Goal: Transaction & Acquisition: Obtain resource

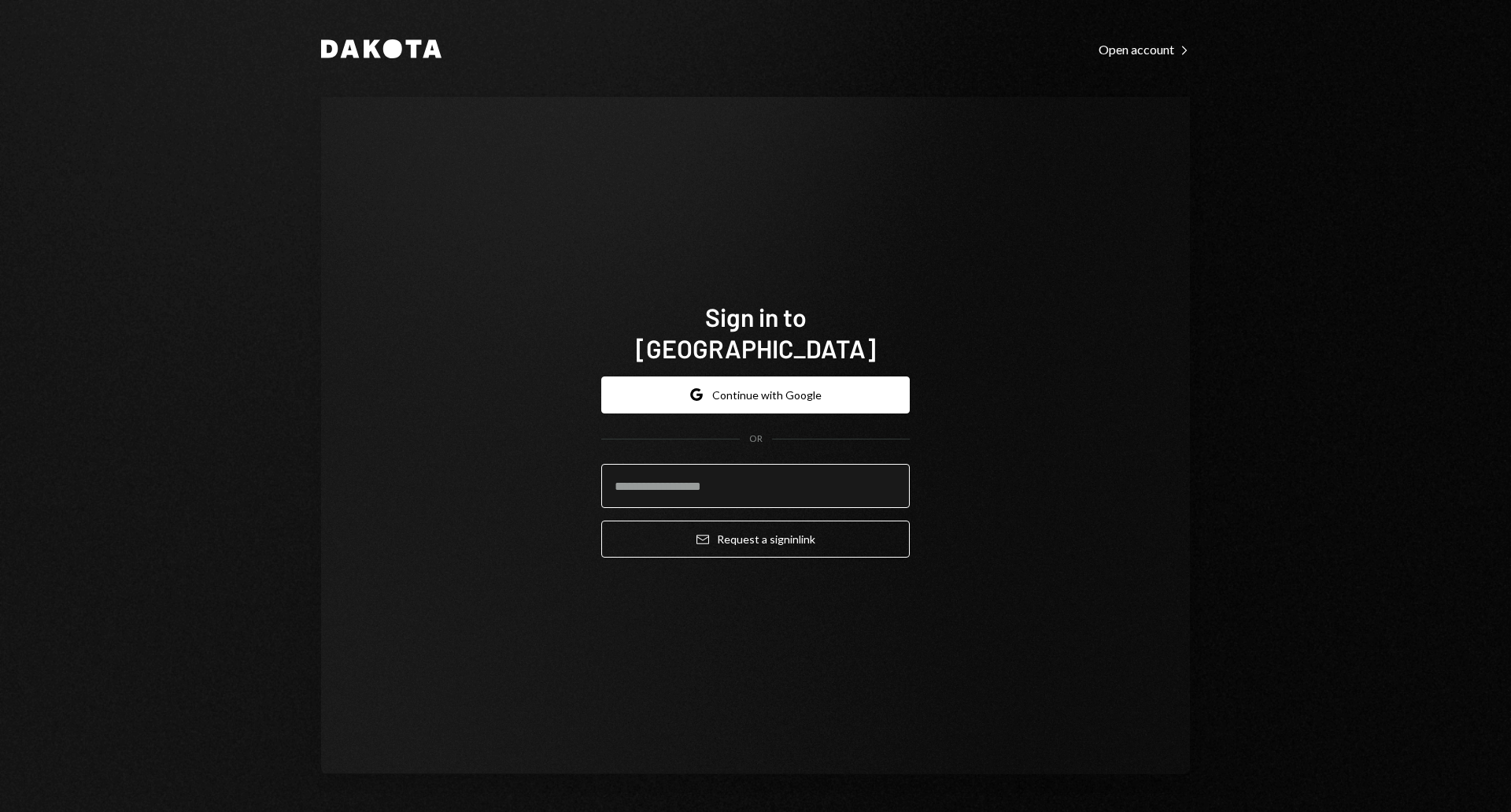
click at [651, 475] on input "email" at bounding box center [756, 485] width 309 height 44
click at [755, 386] on button "Google Continue with Google" at bounding box center [756, 394] width 309 height 37
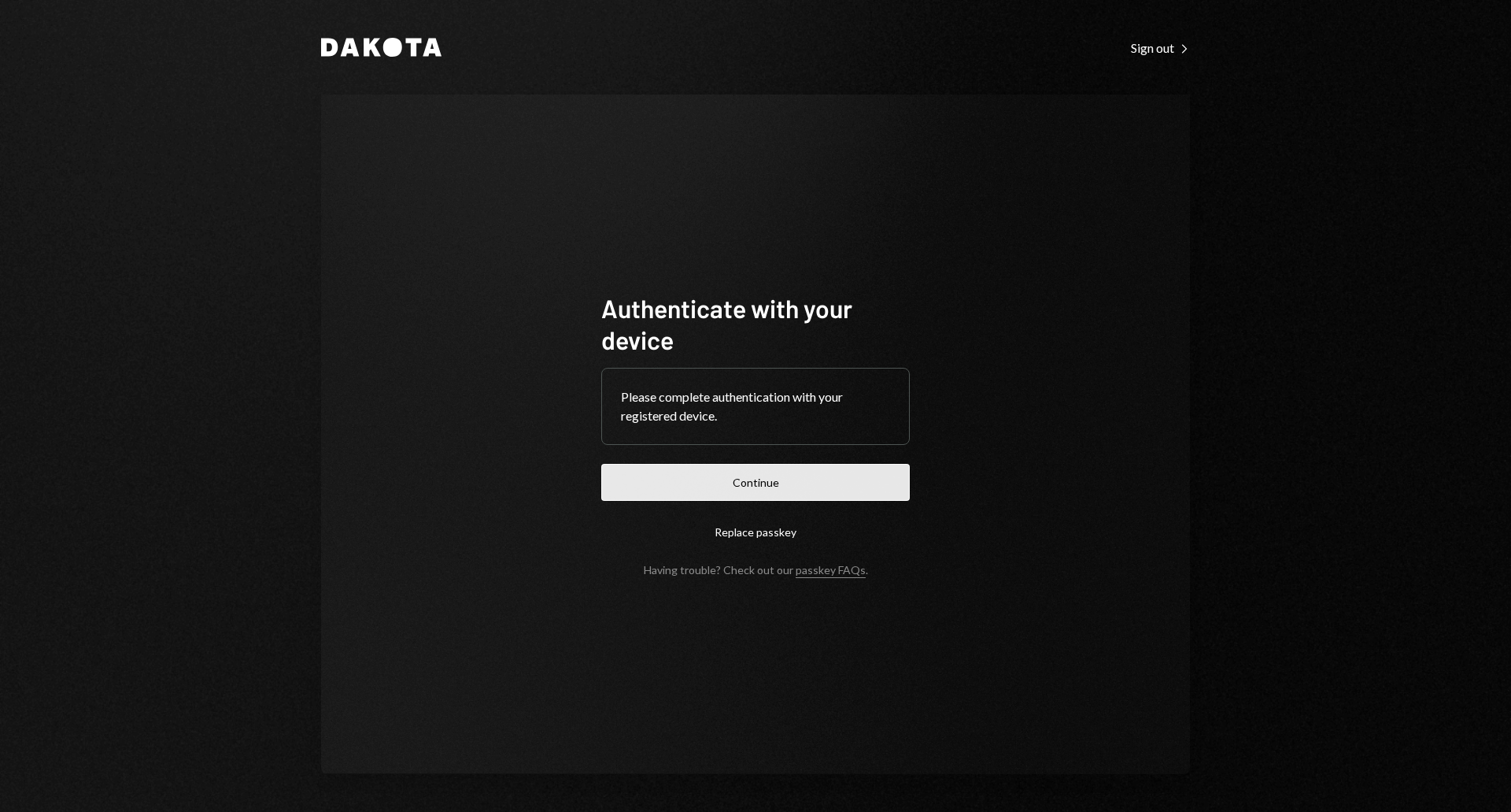
click at [726, 468] on button "Continue" at bounding box center [756, 482] width 309 height 37
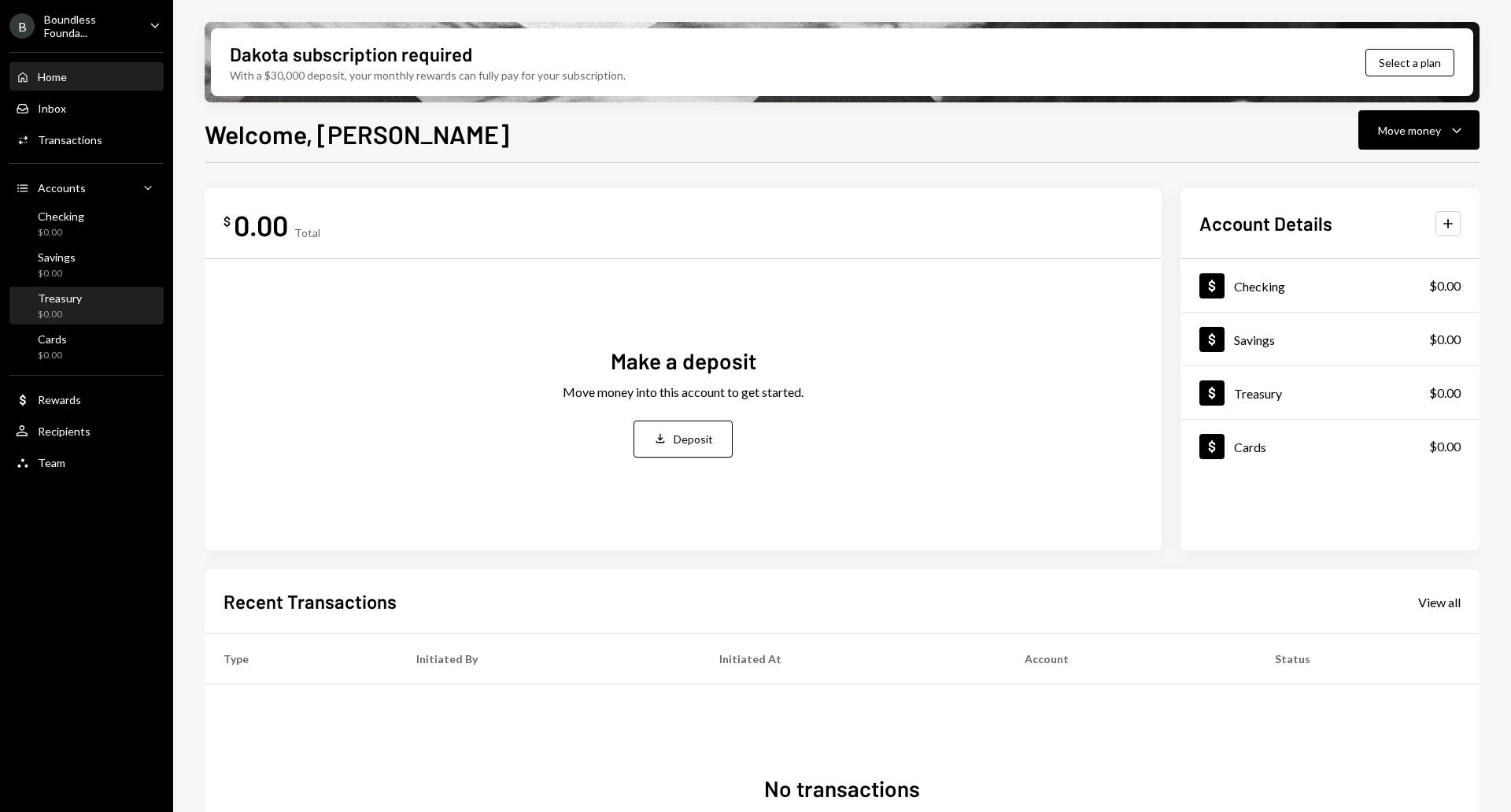
click at [68, 301] on div "Treasury" at bounding box center [59, 298] width 44 height 14
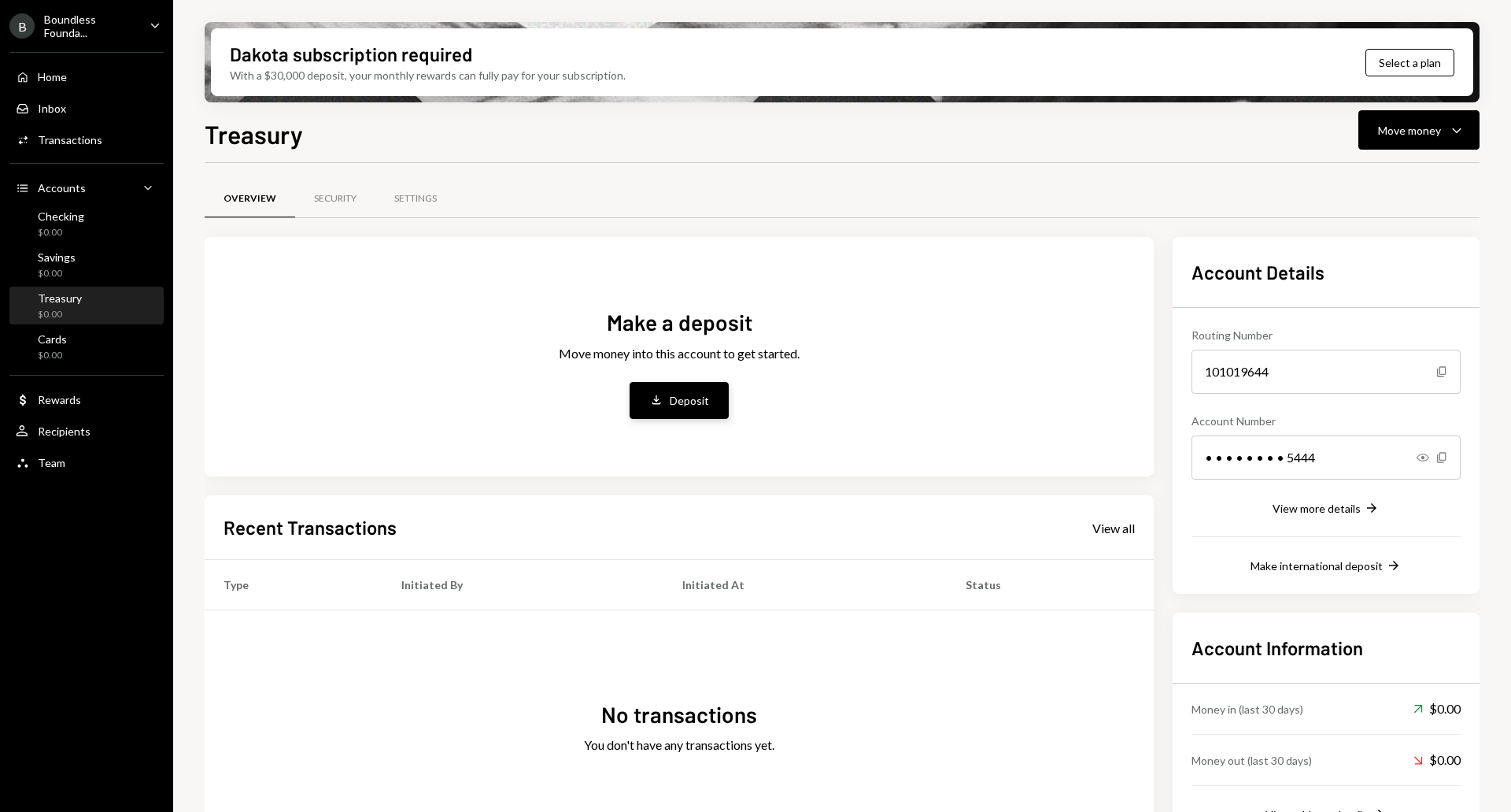
click at [669, 397] on button "Deposit Deposit" at bounding box center [680, 400] width 99 height 37
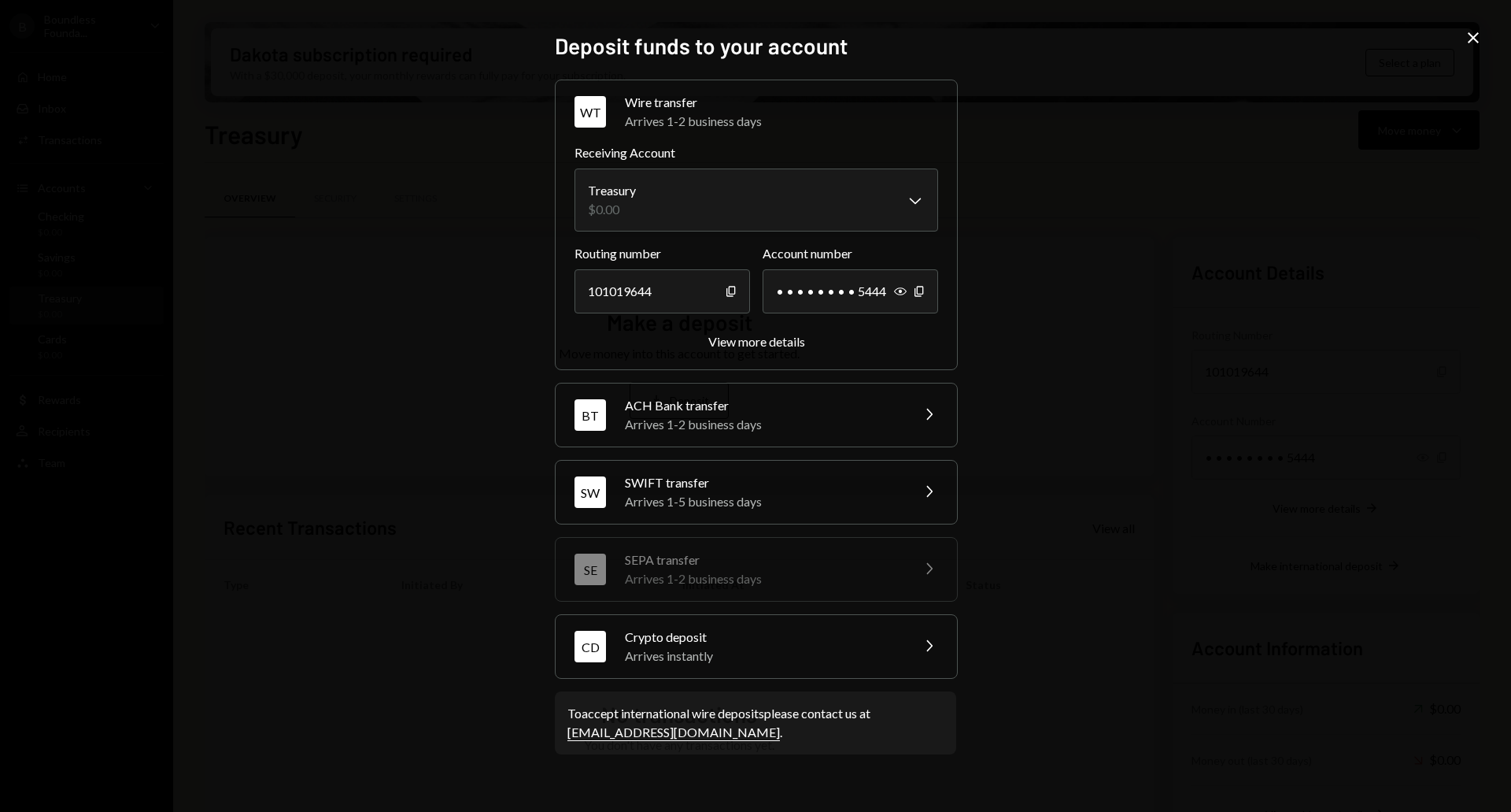
click at [740, 655] on div "Arrives instantly" at bounding box center [762, 655] width 276 height 18
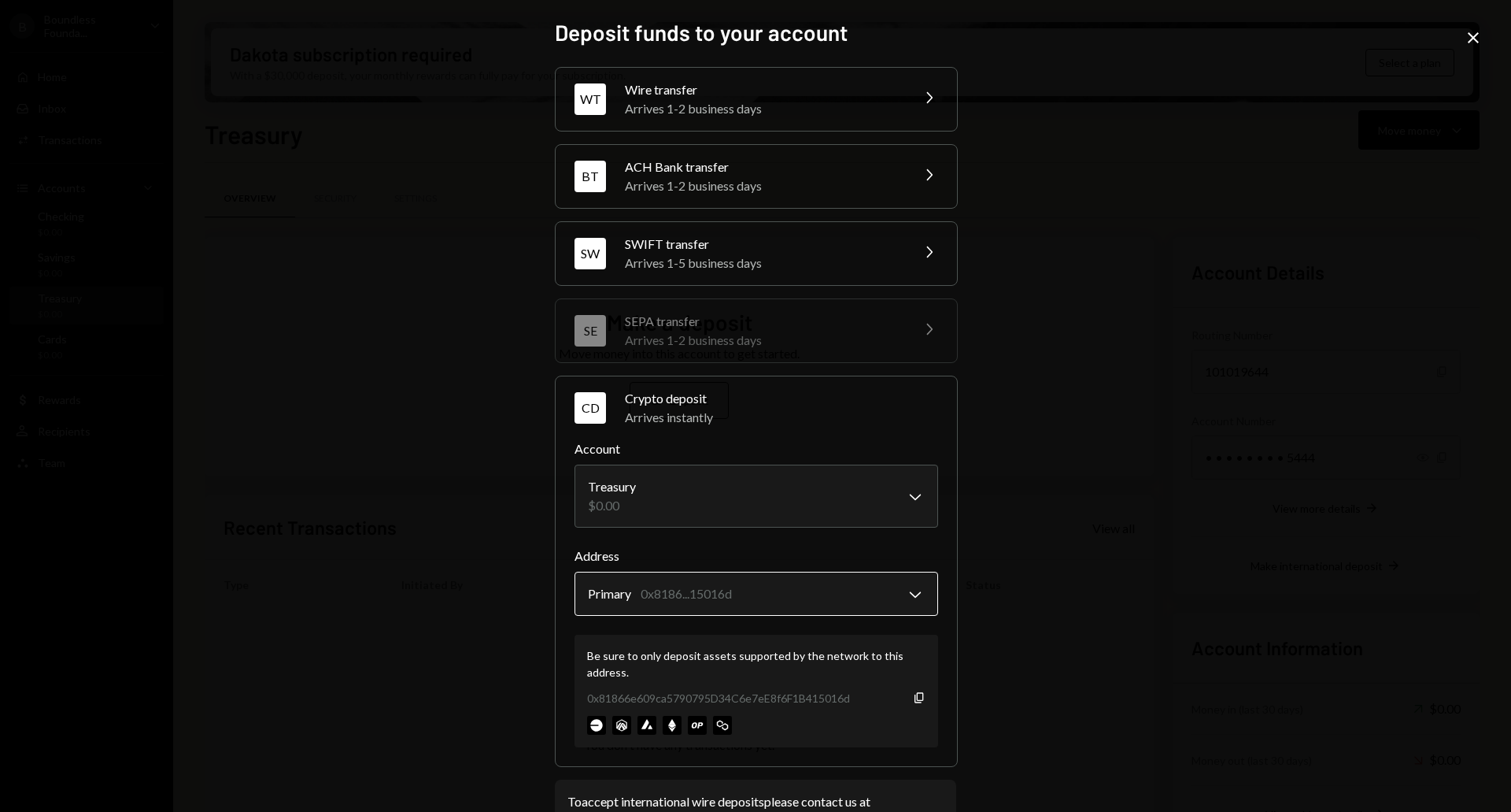
click at [740, 590] on body "B Boundless Founda... Caret Down Home Home Inbox Inbox Activities Transactions …" at bounding box center [756, 406] width 1511 height 812
click at [617, 647] on div "Be sure to only deposit assets supported by the network to this address." at bounding box center [756, 664] width 339 height 33
click at [913, 697] on icon "Copy" at bounding box center [919, 697] width 13 height 13
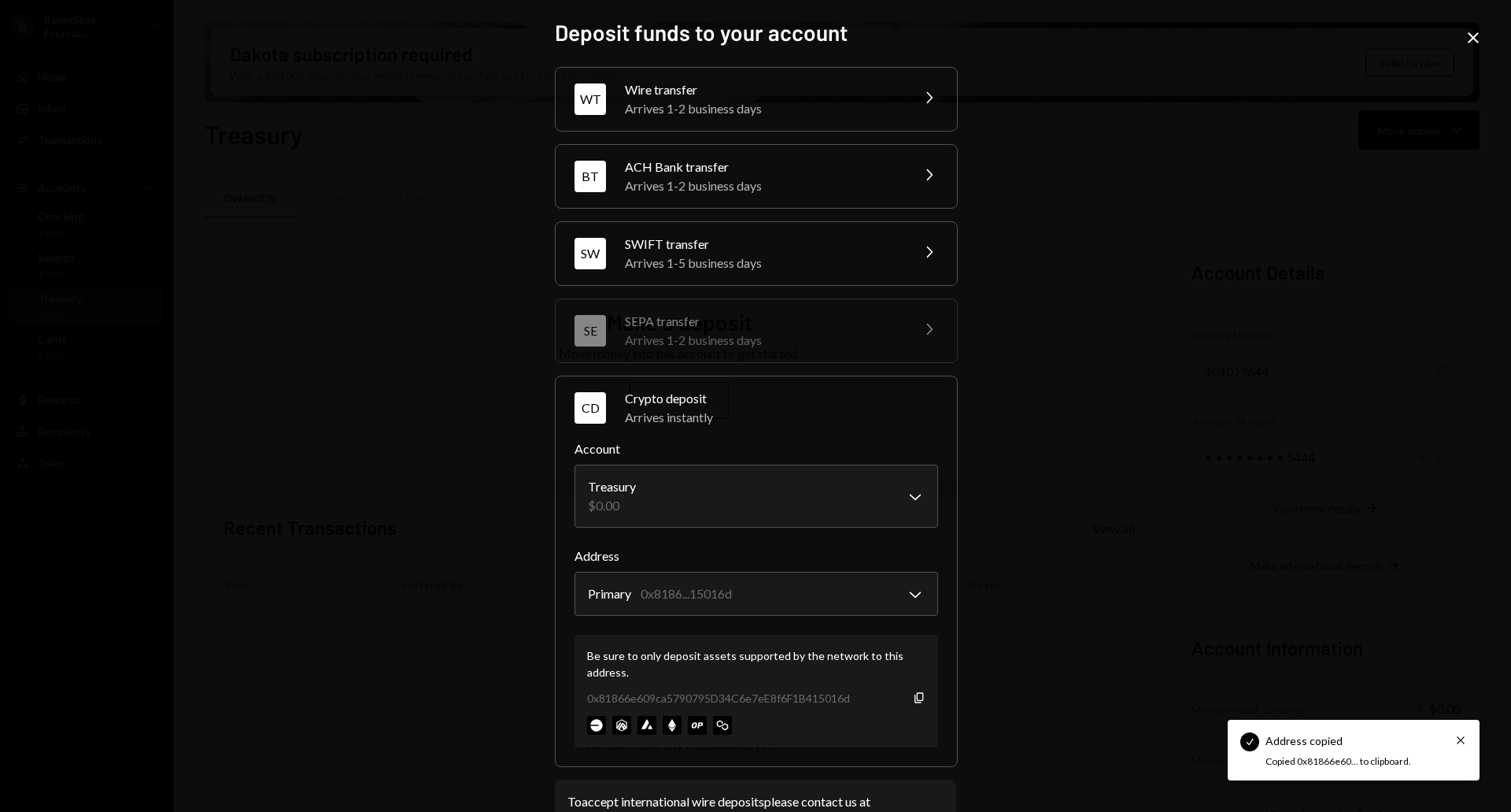
scroll to position [55, 0]
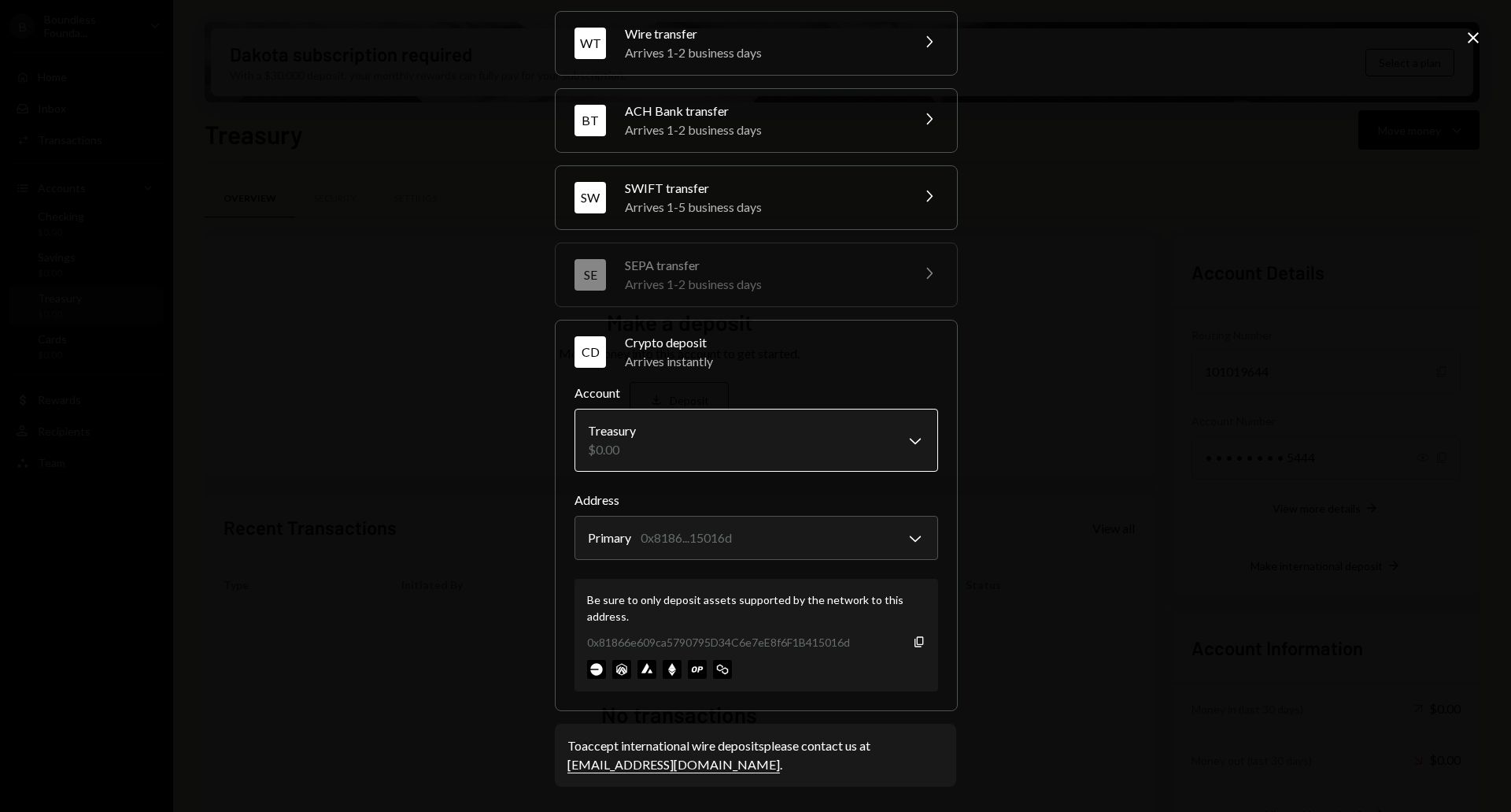
click at [692, 442] on body "B Boundless Founda... Caret Down Home Home Inbox Inbox Activities Transactions …" at bounding box center [756, 406] width 1511 height 812
click at [914, 639] on icon "Copy" at bounding box center [919, 641] width 13 height 13
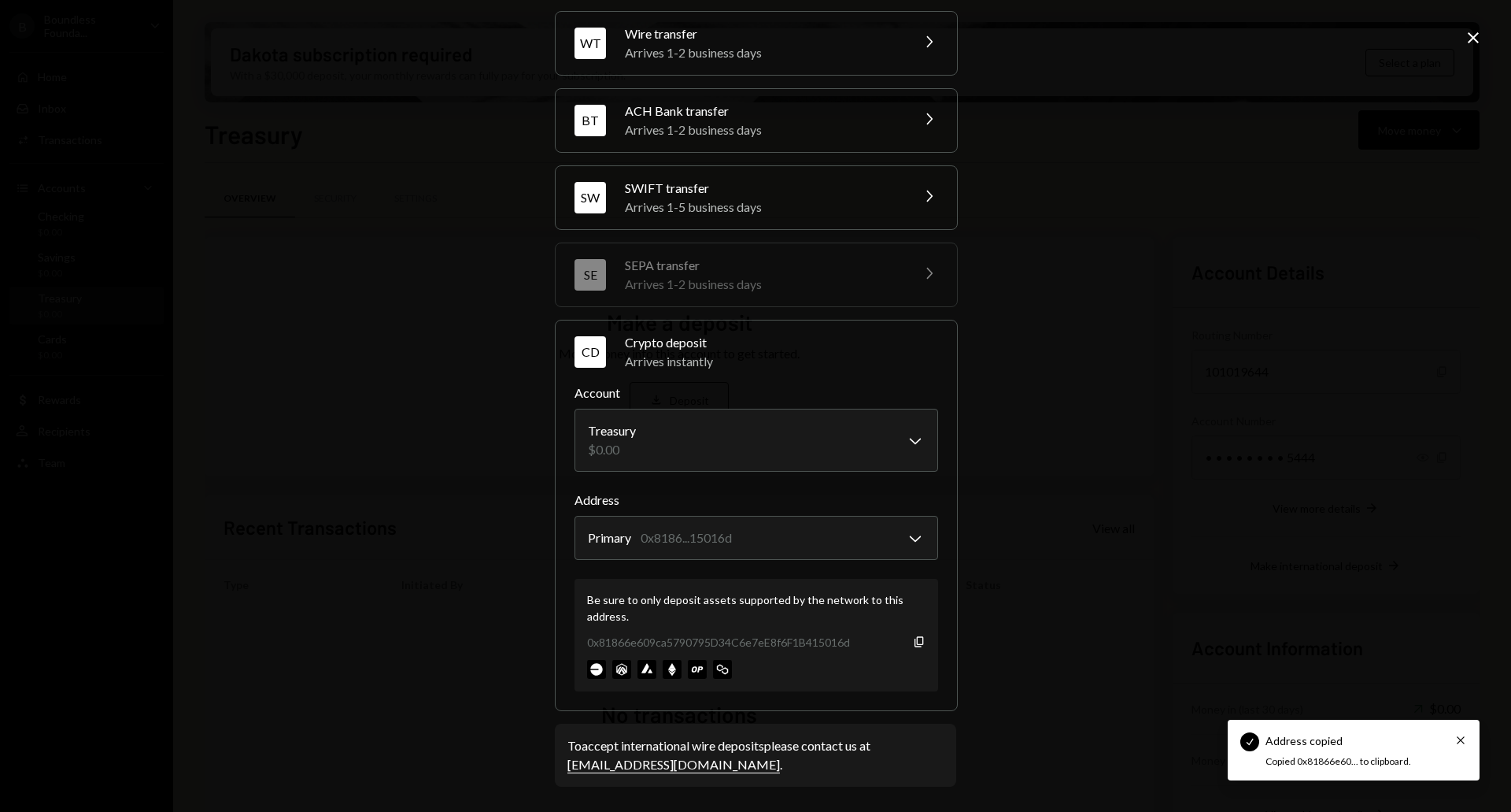
drag, startPoint x: 727, startPoint y: 668, endPoint x: 571, endPoint y: 661, distance: 156.2
click at [574, 661] on div "Be sure to only deposit assets supported by the network to this address. 0x8186…" at bounding box center [756, 635] width 364 height 113
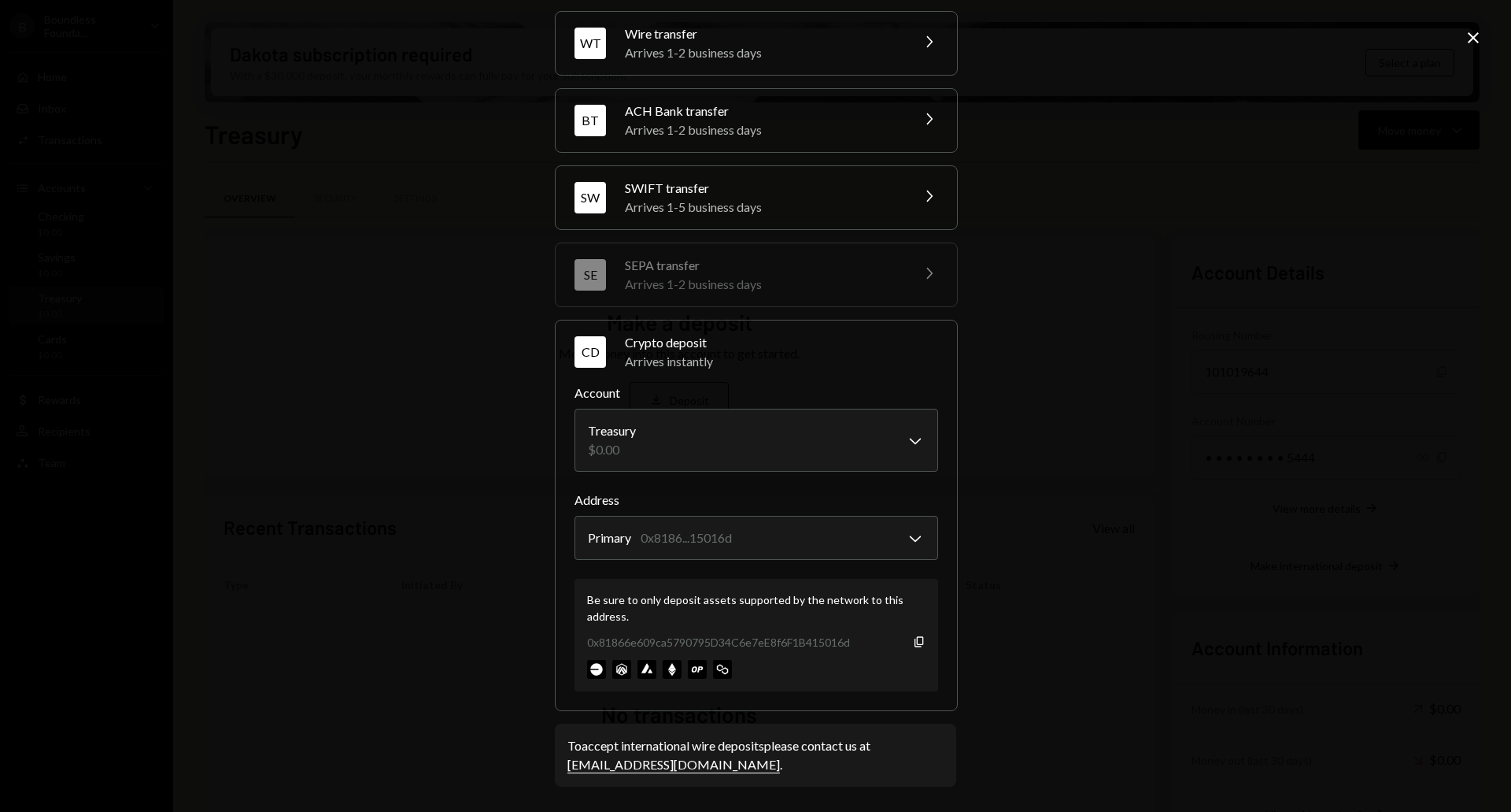
click at [590, 670] on img at bounding box center [596, 668] width 18 height 18
click at [620, 671] on img at bounding box center [621, 668] width 18 height 18
click at [638, 665] on img at bounding box center [646, 668] width 18 height 18
click at [693, 673] on img at bounding box center [697, 668] width 18 height 18
click at [716, 670] on img at bounding box center [721, 668] width 18 height 18
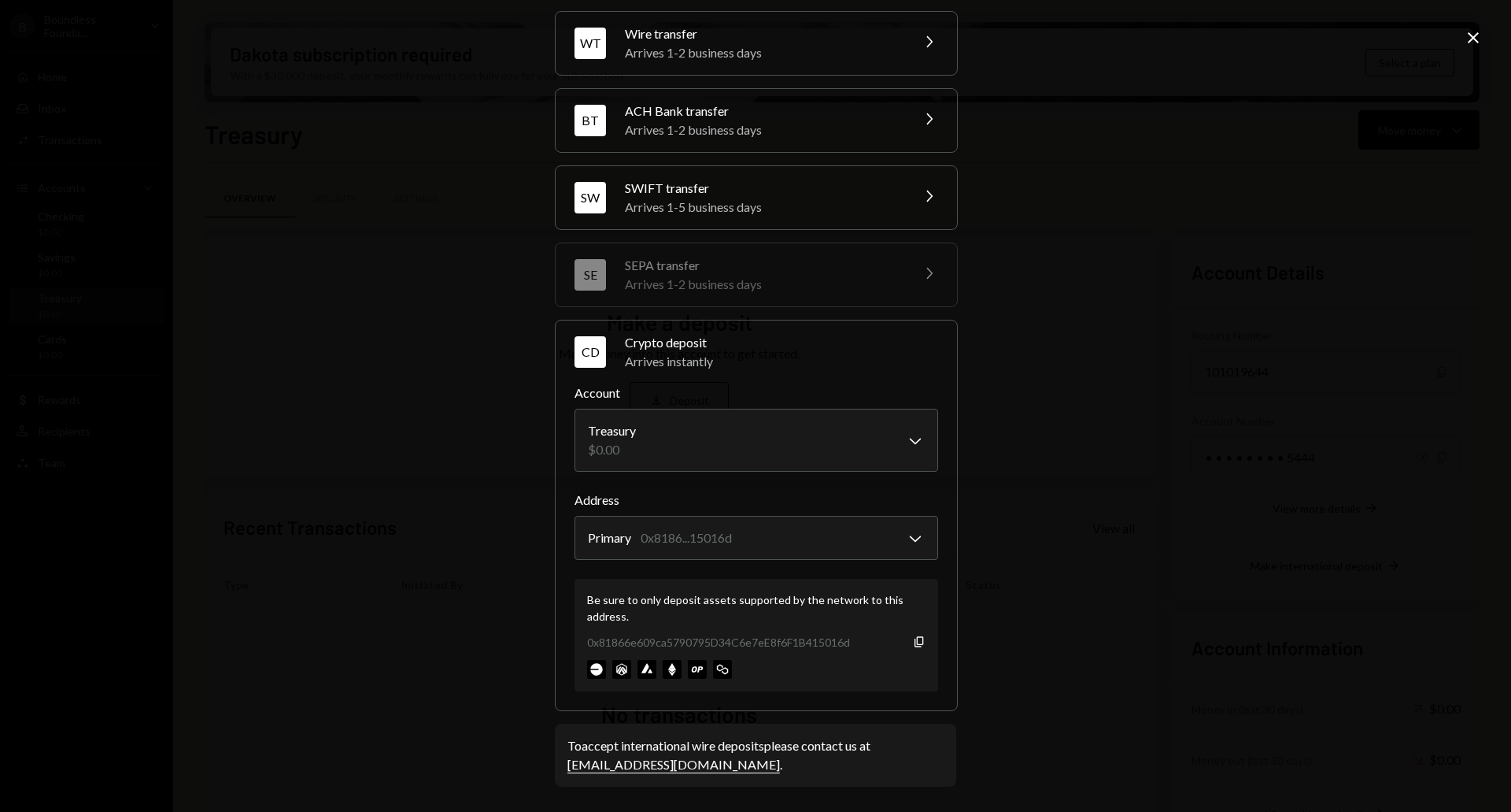
drag, startPoint x: 724, startPoint y: 361, endPoint x: 462, endPoint y: 373, distance: 262.3
click at [462, 372] on div "**********" at bounding box center [756, 406] width 1511 height 812
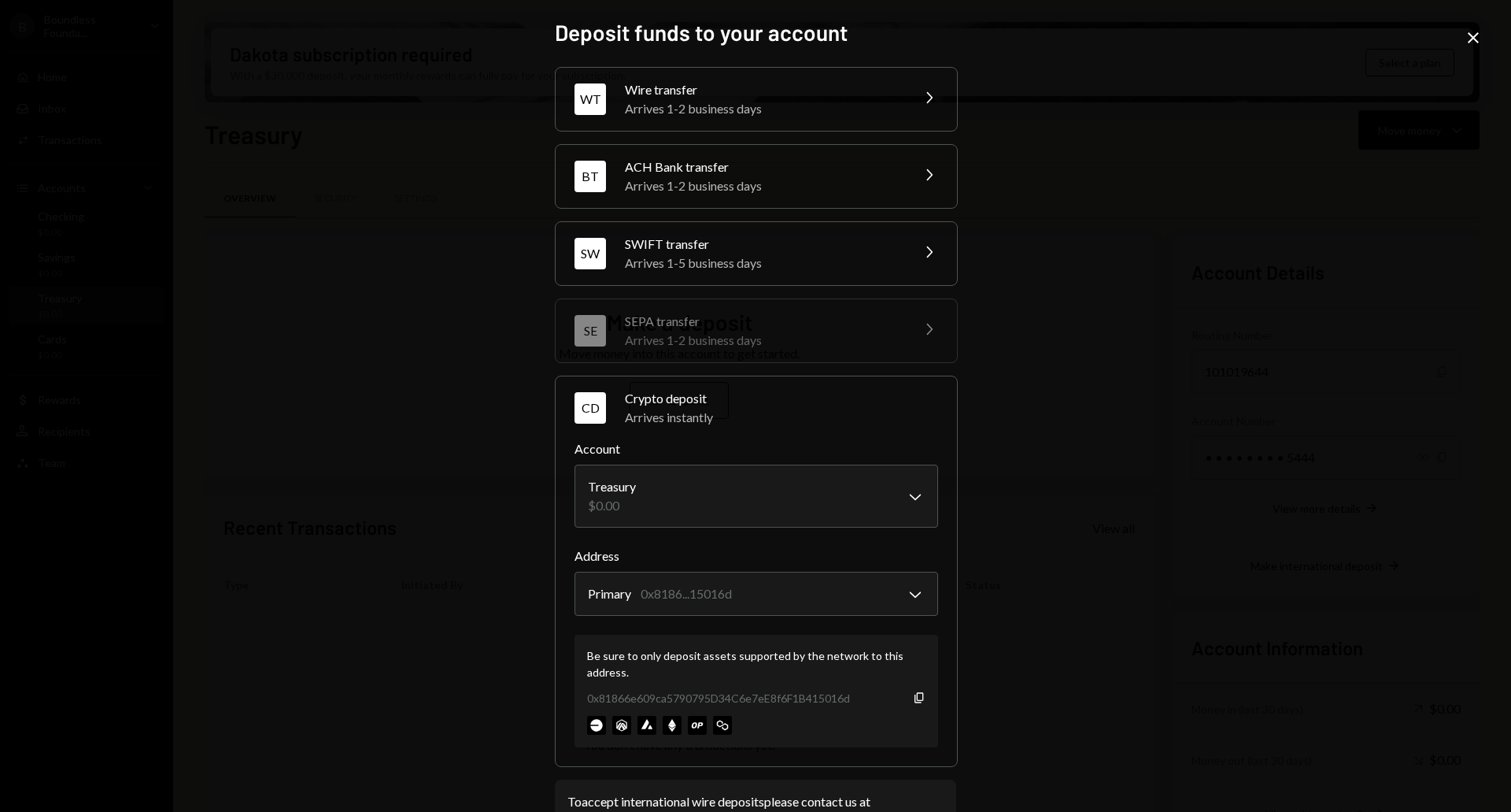
click at [1473, 31] on icon "Close" at bounding box center [1473, 37] width 18 height 18
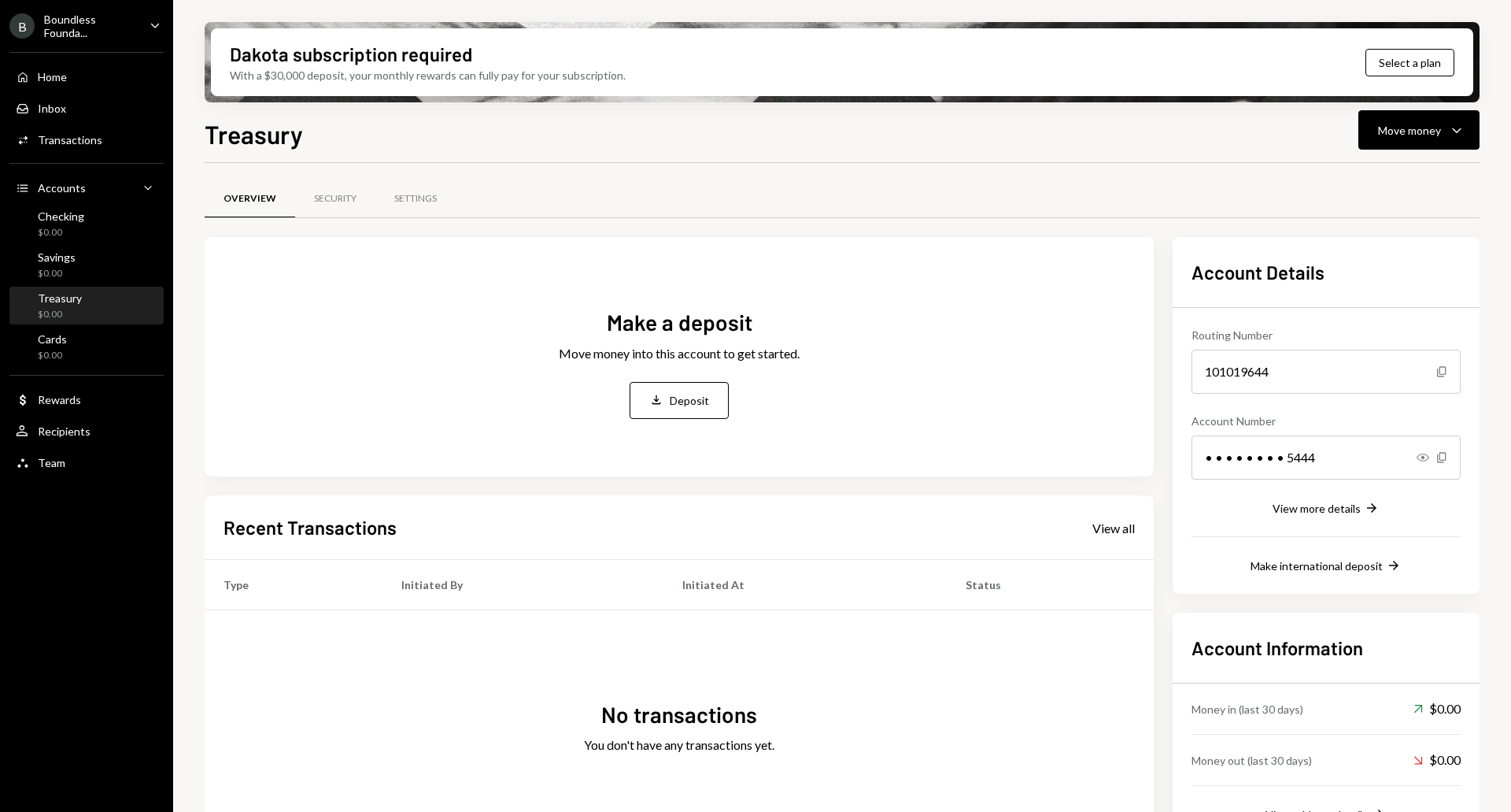
scroll to position [63, 0]
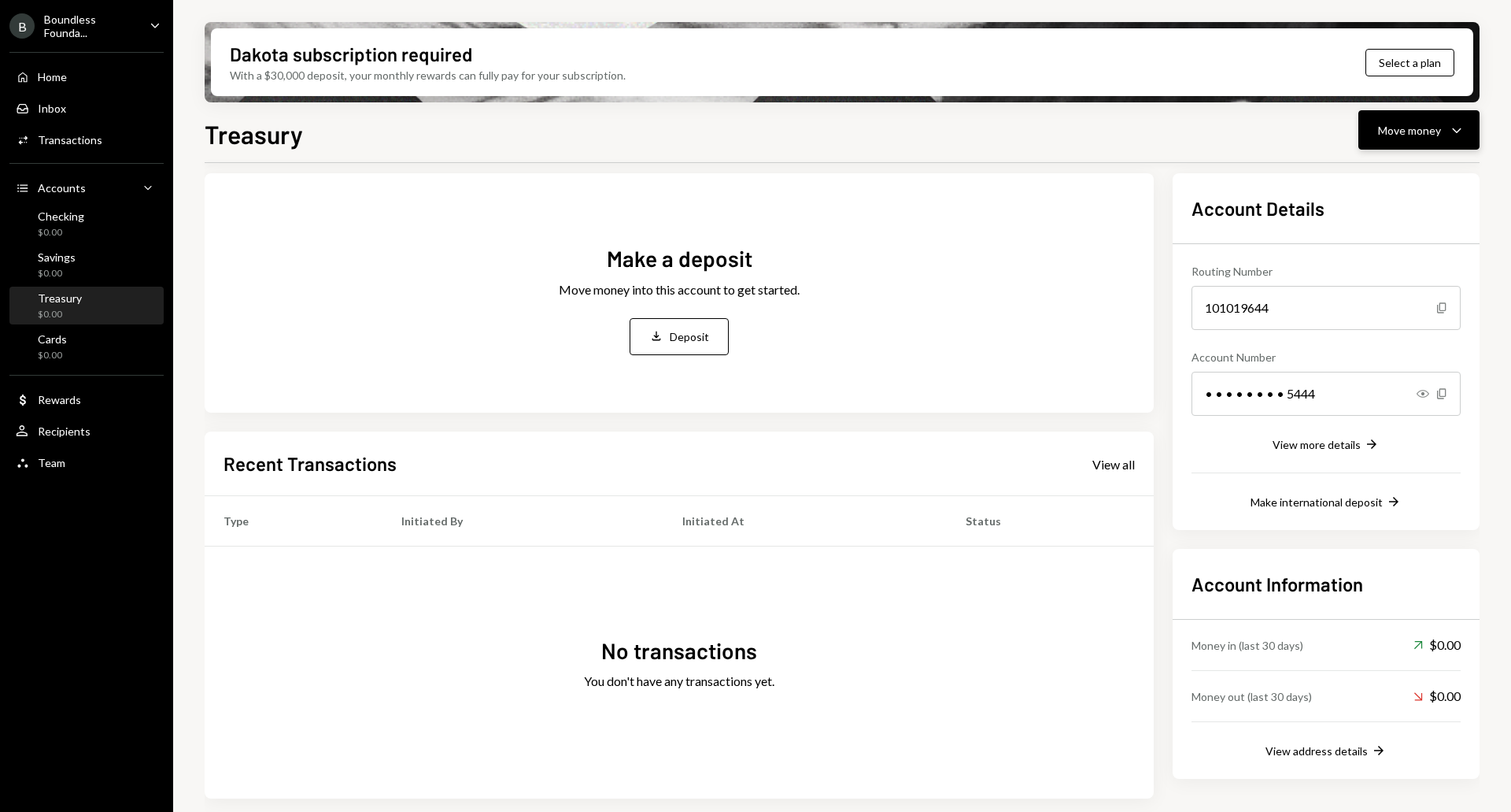
click at [1453, 132] on icon "Caret Down" at bounding box center [1456, 129] width 18 height 18
click at [1370, 248] on div "Deposit" at bounding box center [1407, 248] width 115 height 17
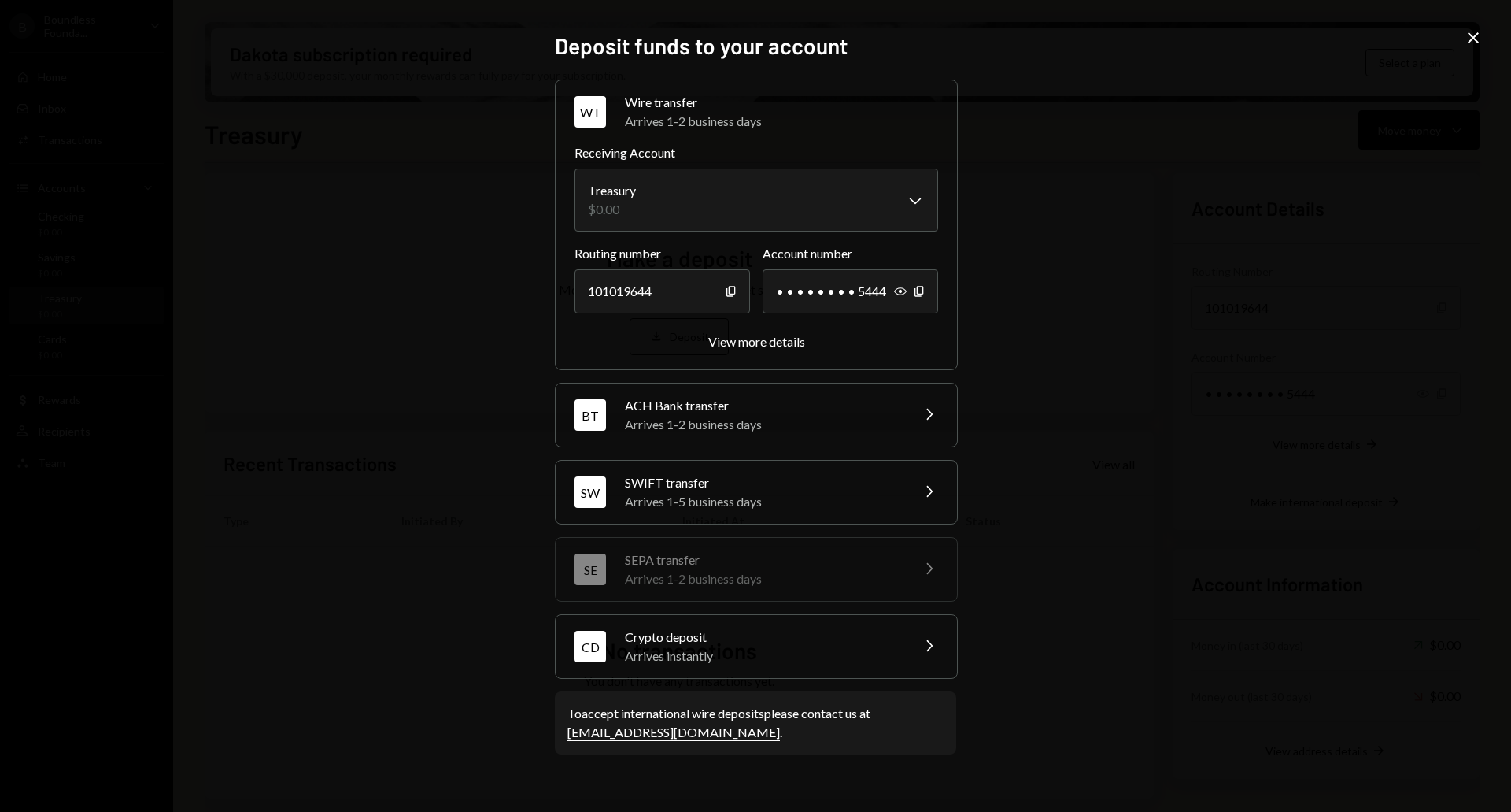
drag, startPoint x: 1468, startPoint y: 31, endPoint x: 1472, endPoint y: 52, distance: 21.4
click at [1468, 32] on icon "Close" at bounding box center [1473, 37] width 18 height 18
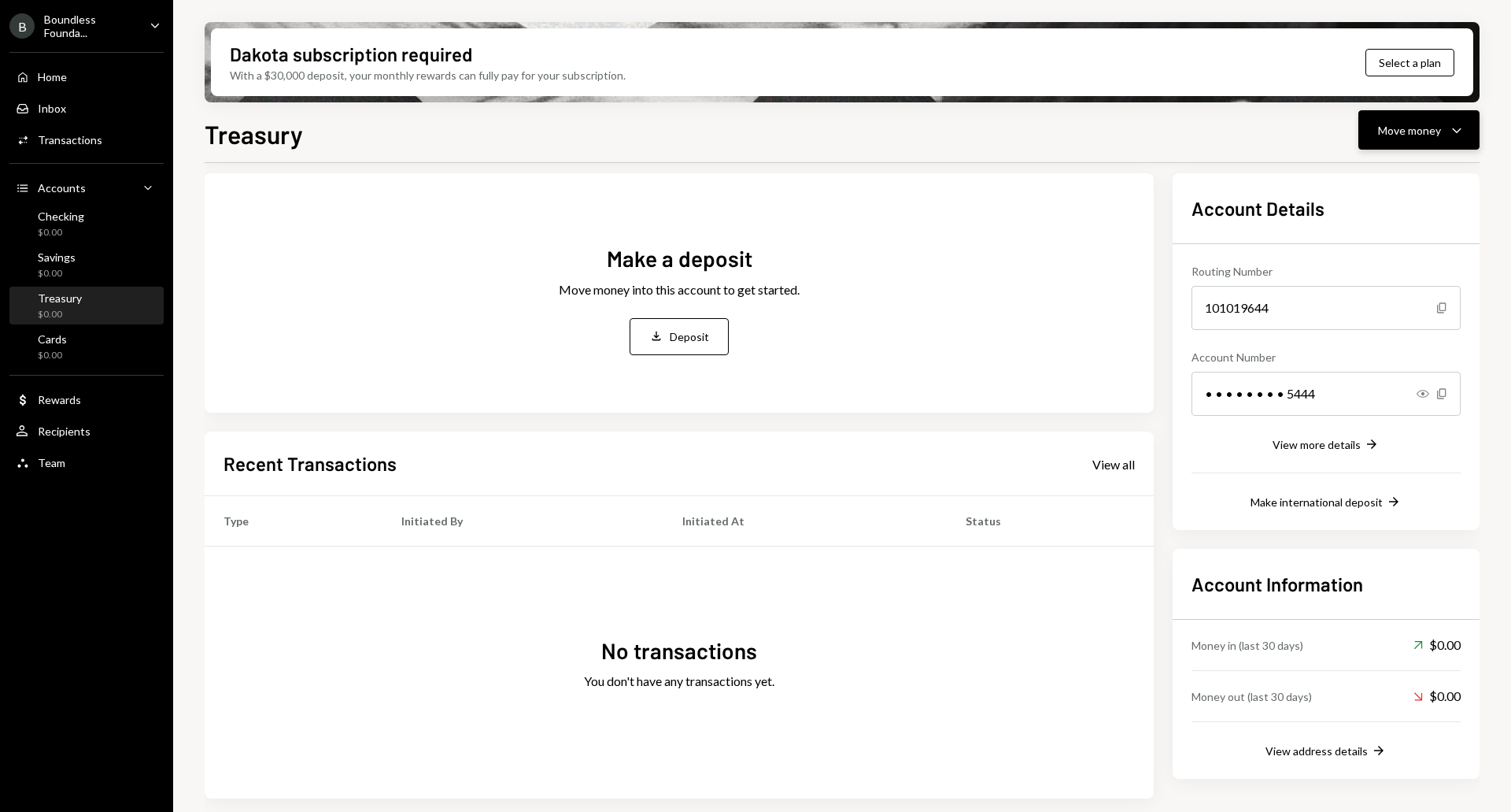
click at [1416, 121] on div "Move money Caret Down" at bounding box center [1419, 129] width 82 height 18
click at [42, 28] on div "B Boundless Founda..." at bounding box center [73, 25] width 128 height 26
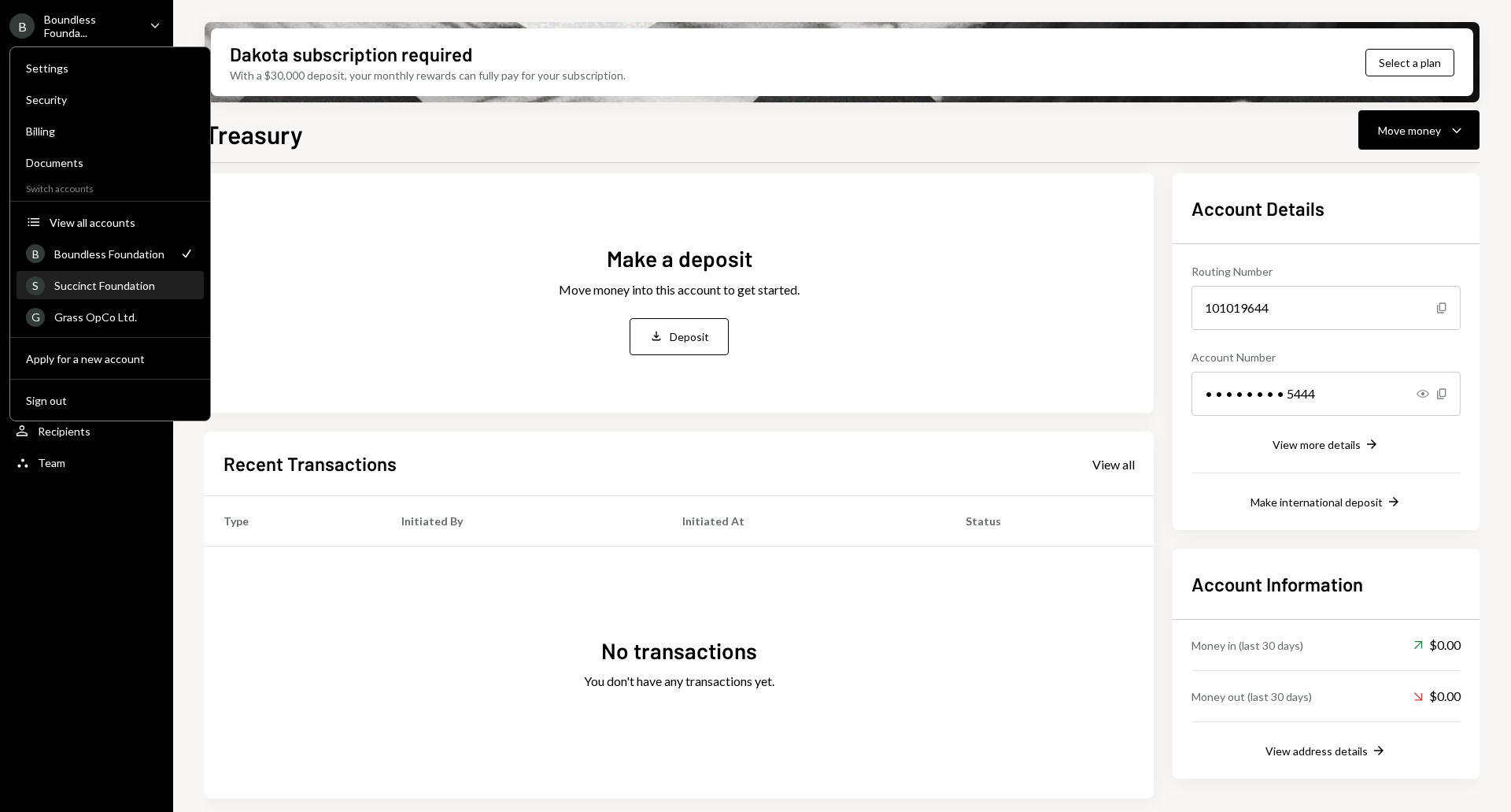
click at [103, 287] on div "Succinct Foundation" at bounding box center [125, 285] width 140 height 14
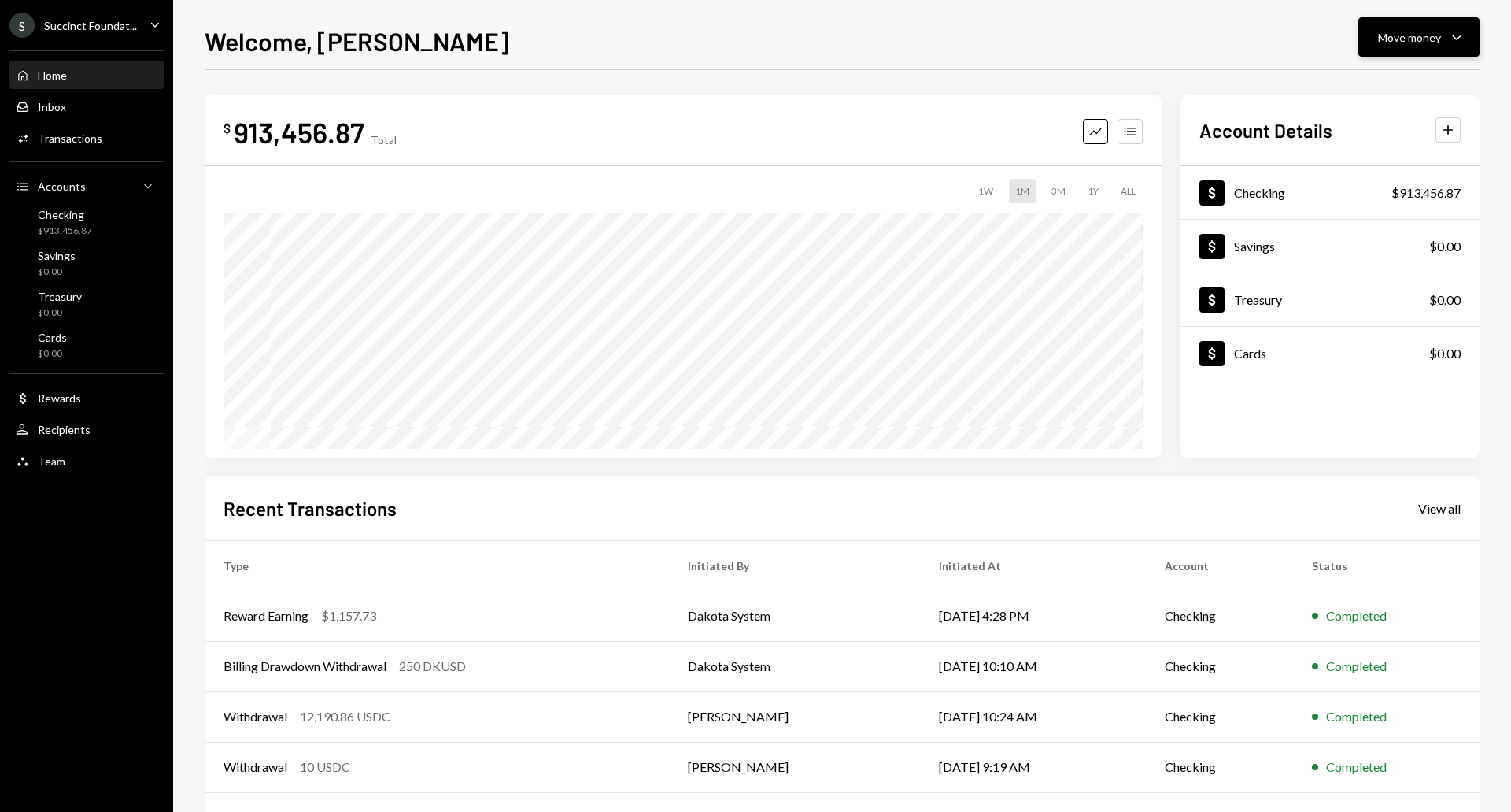
click at [1406, 32] on div "Move money" at bounding box center [1410, 37] width 63 height 17
click at [1387, 207] on div "Swap stablecoins" at bounding box center [1407, 203] width 115 height 17
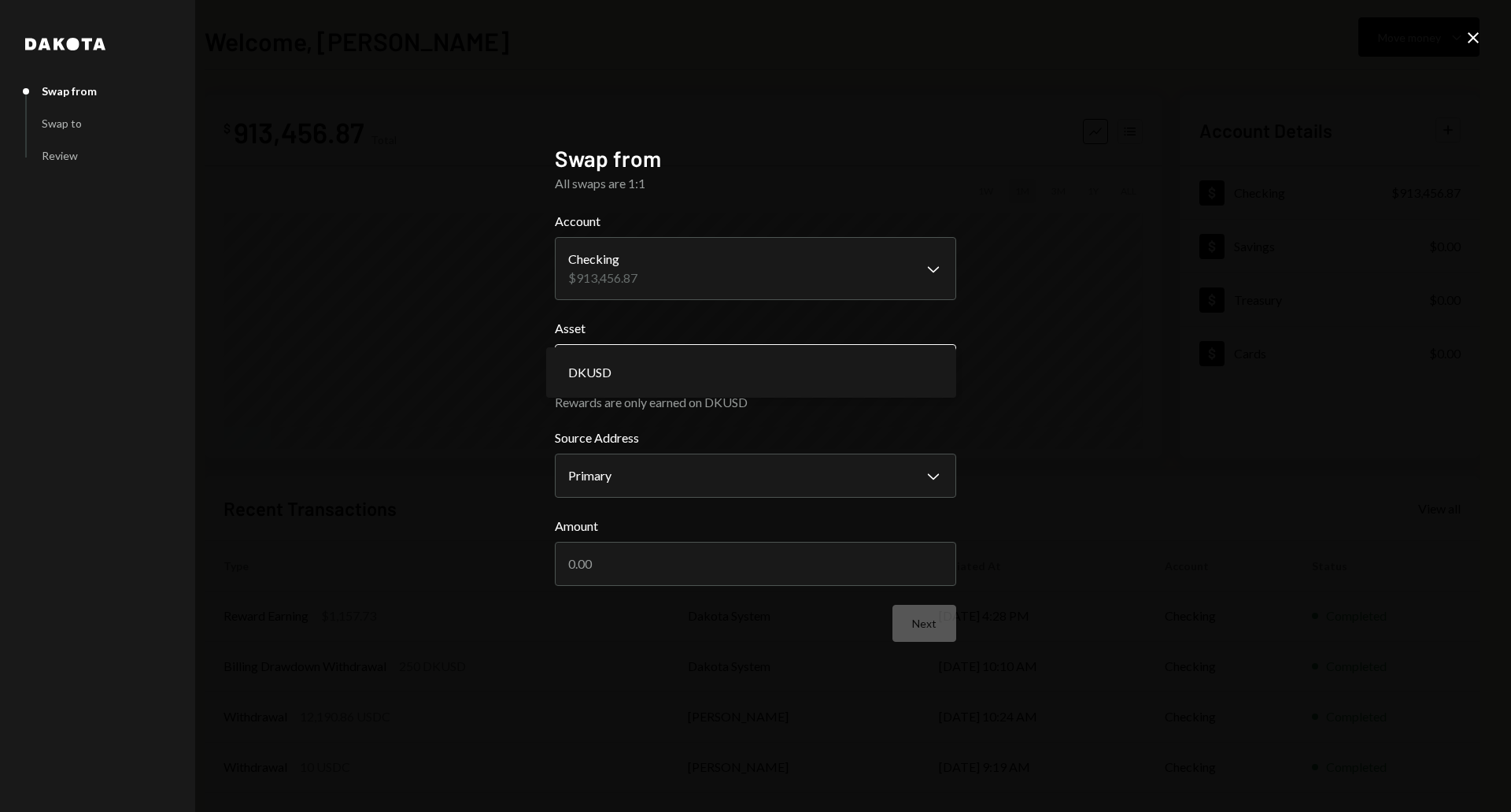
click at [691, 359] on body "**********" at bounding box center [756, 406] width 1511 height 812
click at [634, 351] on div "DKUSD" at bounding box center [751, 373] width 410 height 51
click at [636, 464] on body "**********" at bounding box center [756, 406] width 1511 height 812
click at [625, 561] on input "Amount" at bounding box center [756, 563] width 401 height 44
click at [643, 575] on input "Amount" at bounding box center [756, 563] width 401 height 44
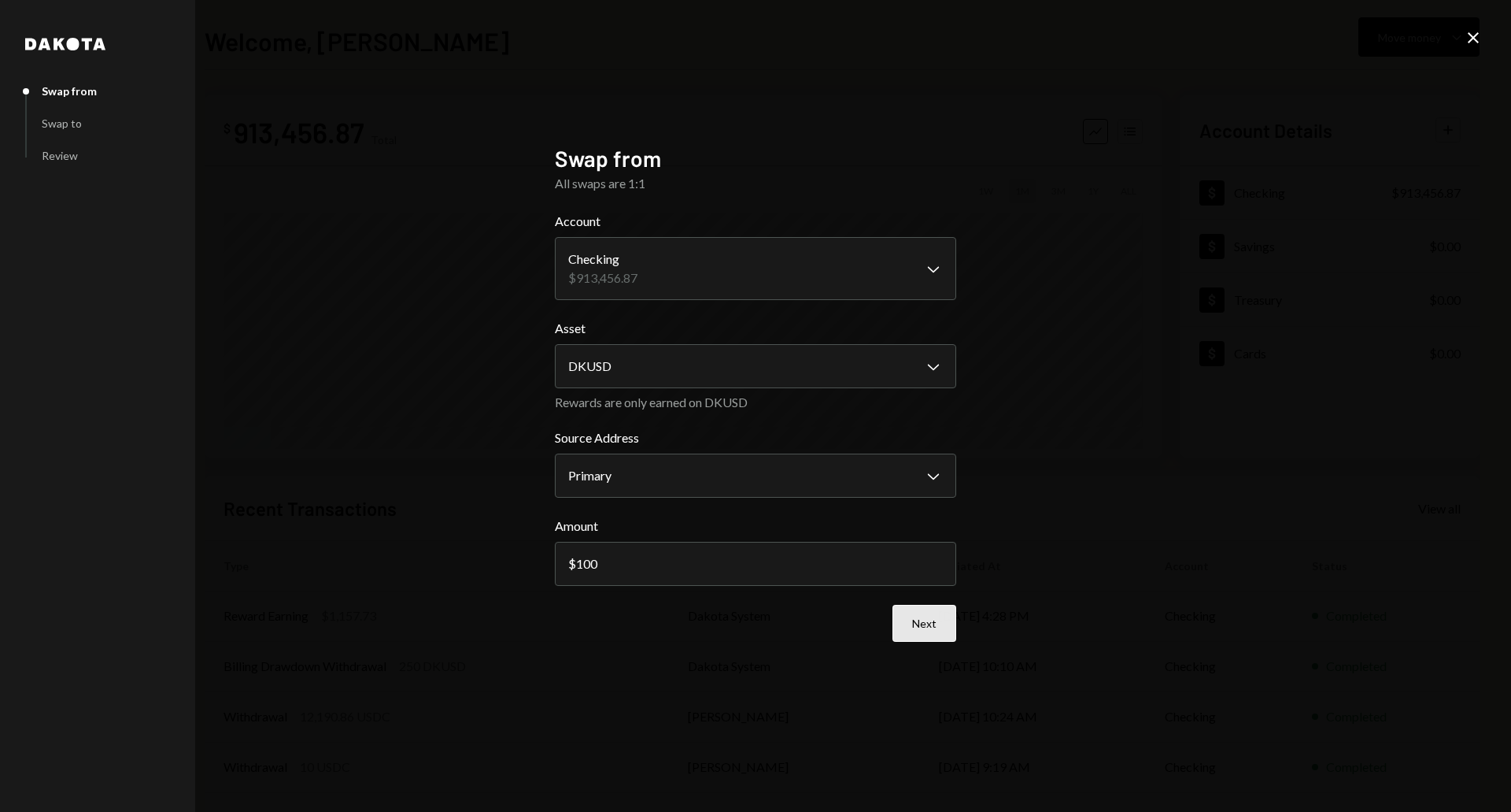
type input "100"
click at [932, 627] on button "Next" at bounding box center [924, 623] width 63 height 37
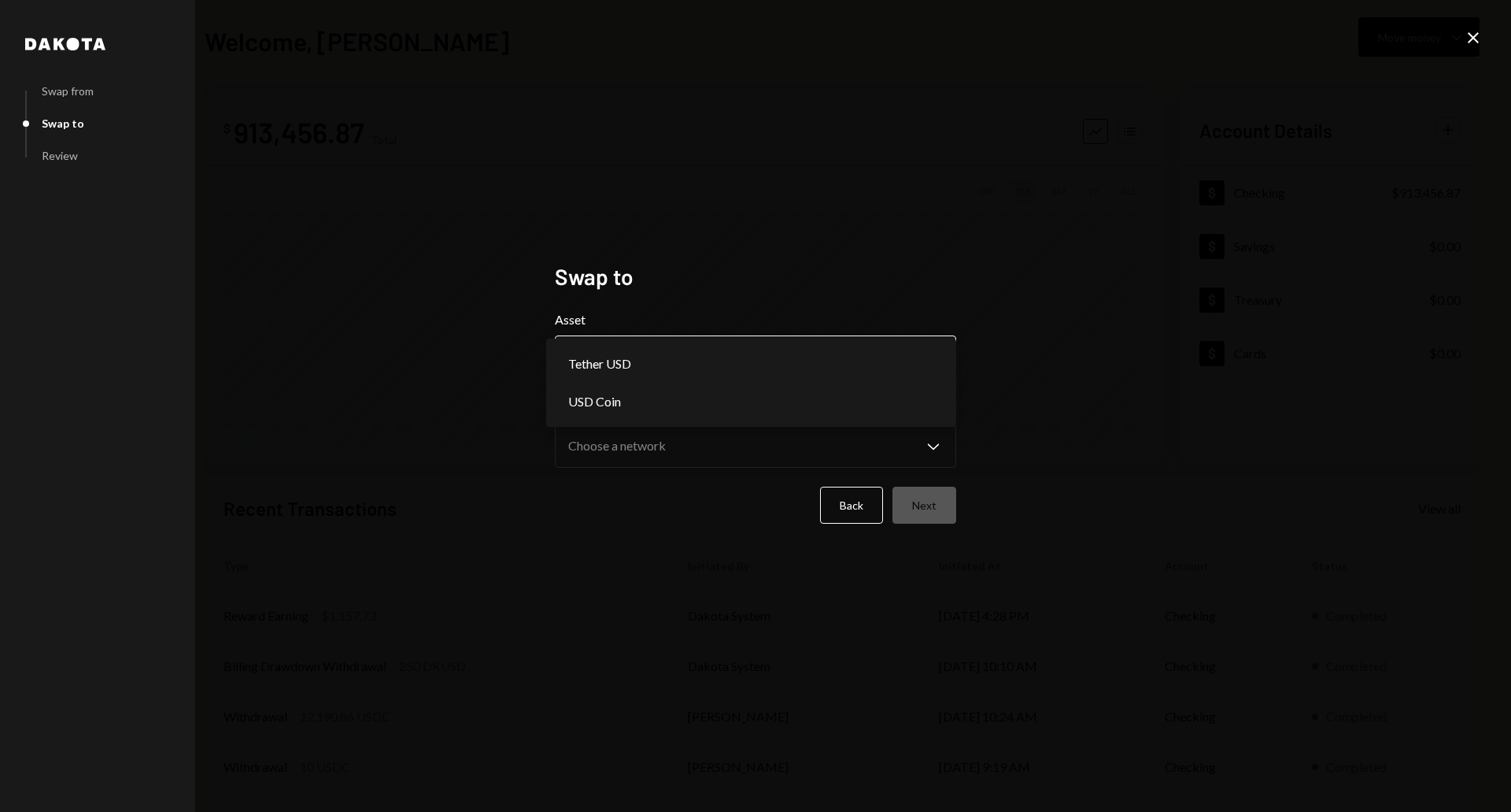
click at [677, 363] on body "**********" at bounding box center [756, 406] width 1511 height 812
click at [561, 515] on div "Back Next" at bounding box center [756, 505] width 401 height 37
click at [644, 364] on body "**********" at bounding box center [756, 406] width 1511 height 812
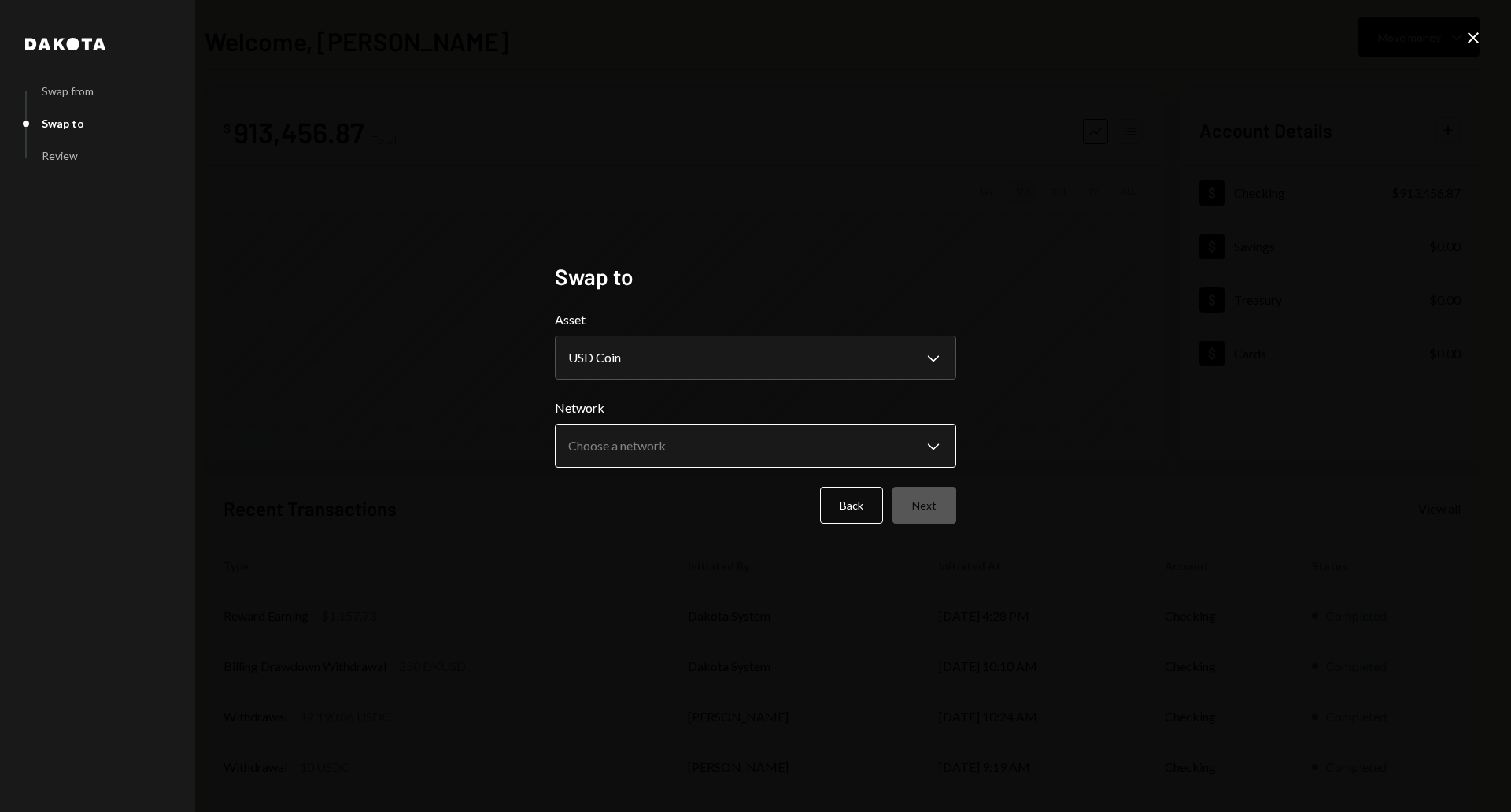
click at [642, 446] on body "**********" at bounding box center [756, 406] width 1511 height 812
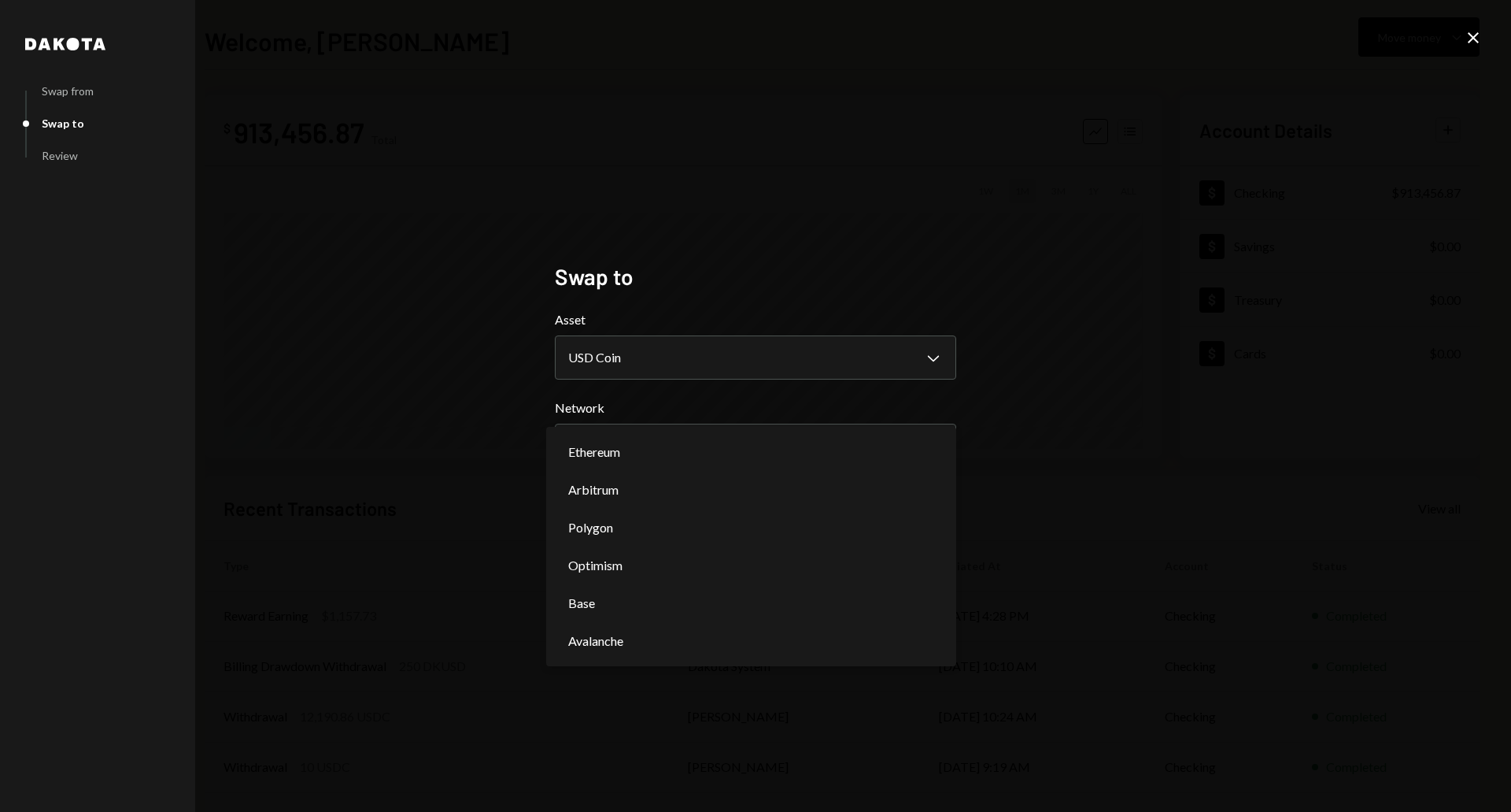
click at [610, 389] on form "**********" at bounding box center [756, 417] width 401 height 213
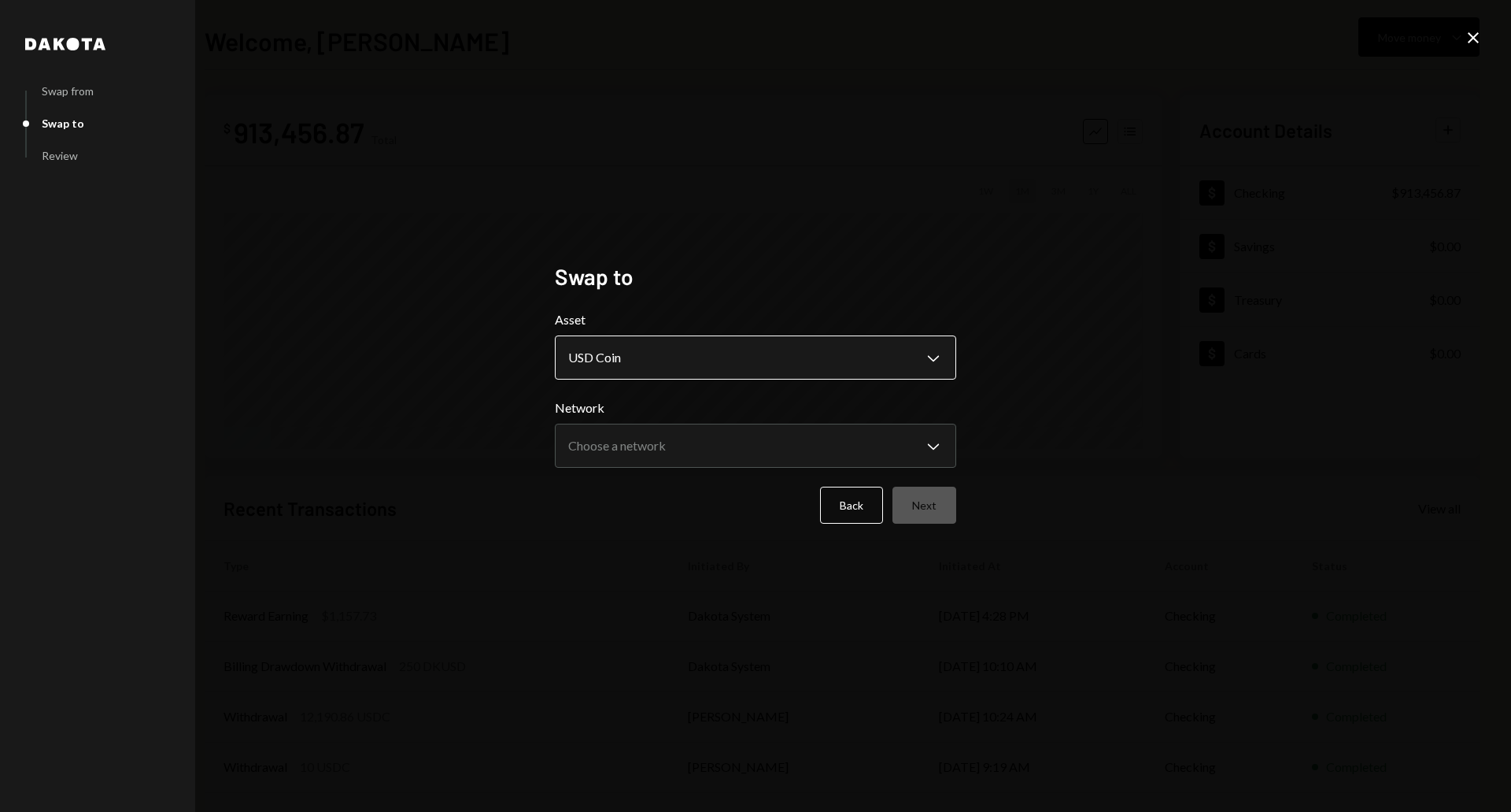
click at [612, 358] on body "**********" at bounding box center [756, 406] width 1511 height 812
select select "****"
drag, startPoint x: 618, startPoint y: 372, endPoint x: 606, endPoint y: 474, distance: 102.7
click at [603, 458] on body "**********" at bounding box center [756, 406] width 1511 height 812
click at [1474, 39] on icon at bounding box center [1473, 37] width 11 height 11
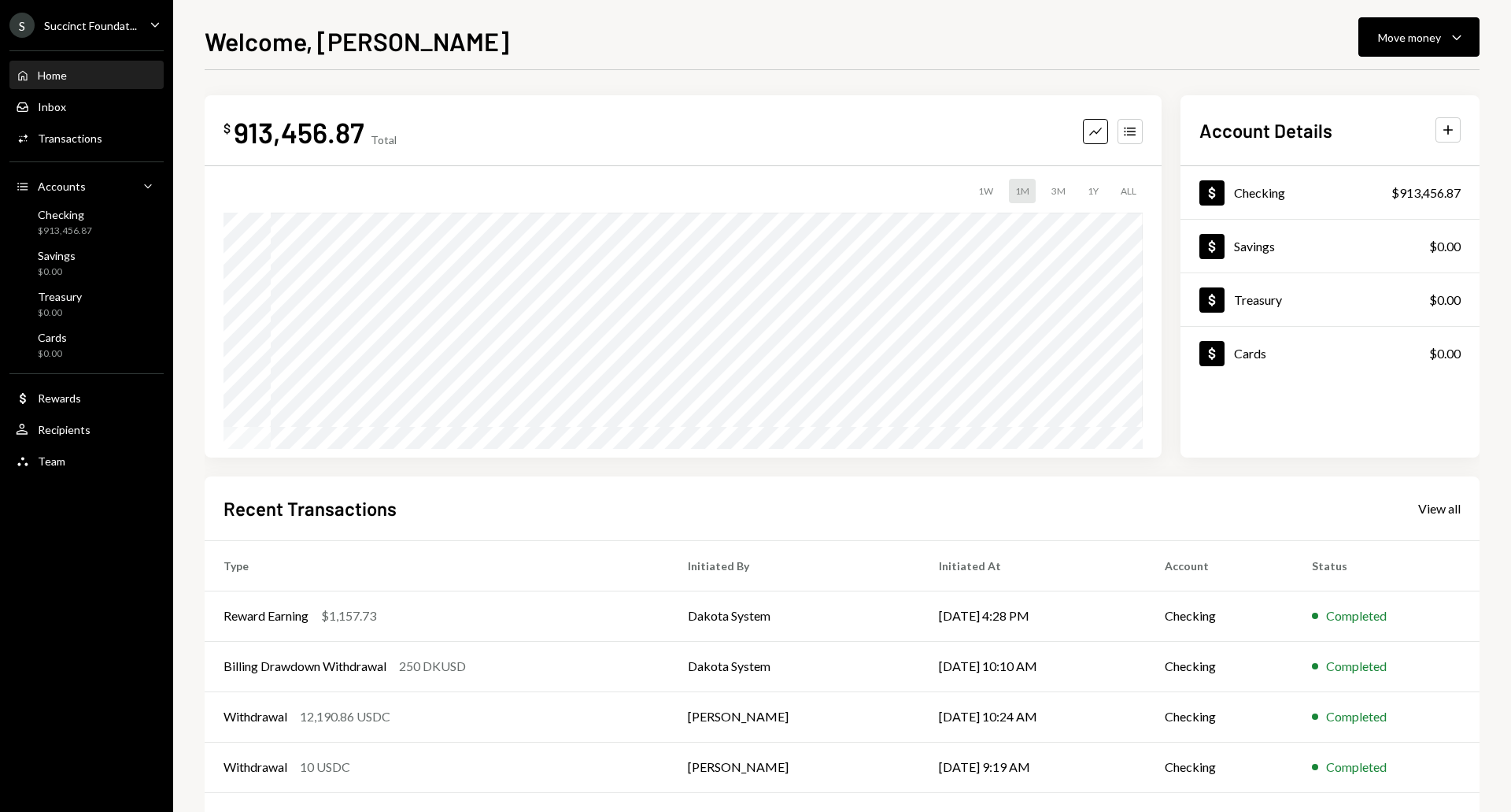
drag, startPoint x: 109, startPoint y: 20, endPoint x: 114, endPoint y: 41, distance: 21.6
click at [111, 20] on div "Succinct Foundat..." at bounding box center [90, 25] width 92 height 14
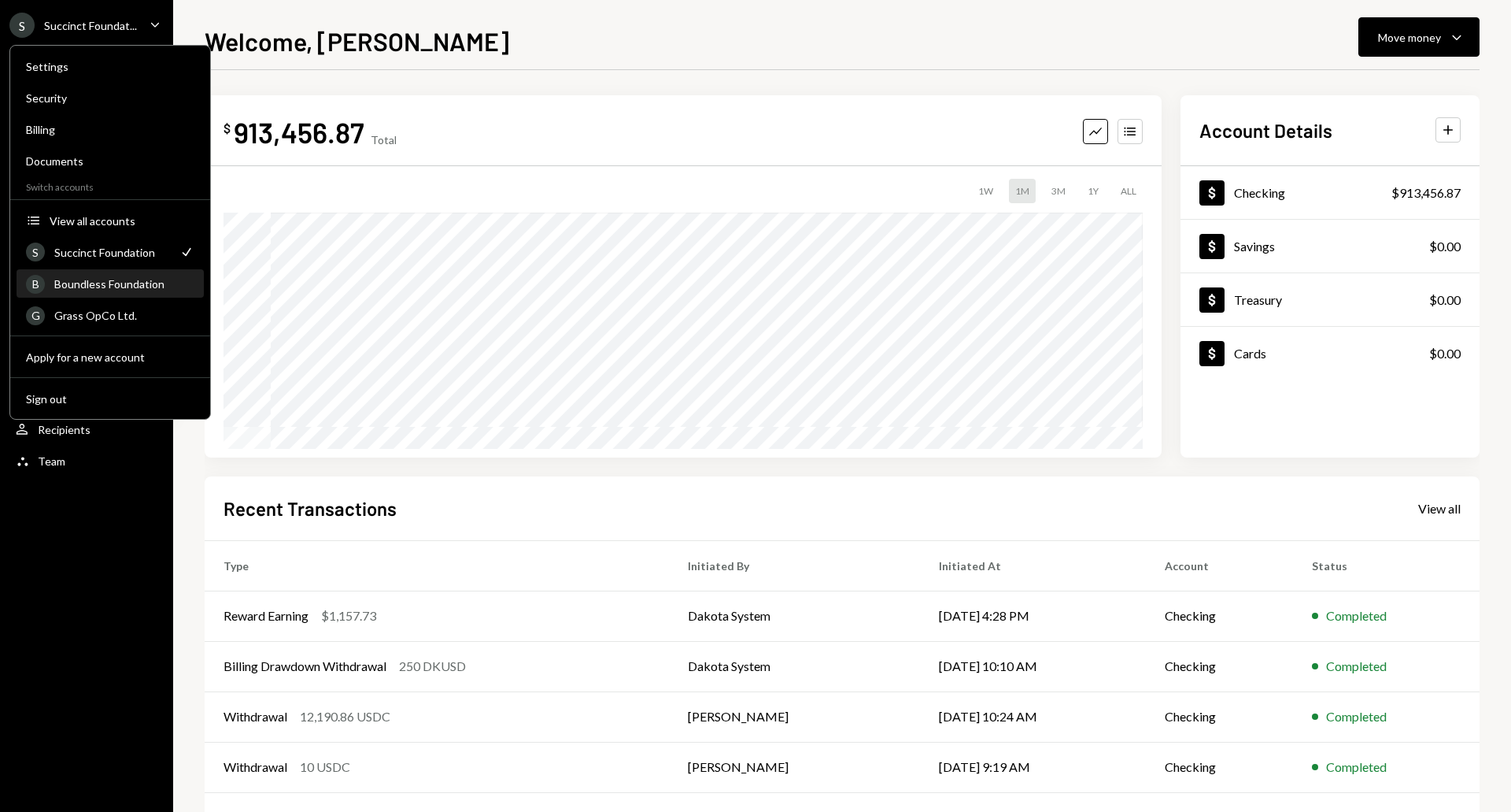
click at [104, 276] on div "B Boundless Foundation" at bounding box center [110, 283] width 168 height 26
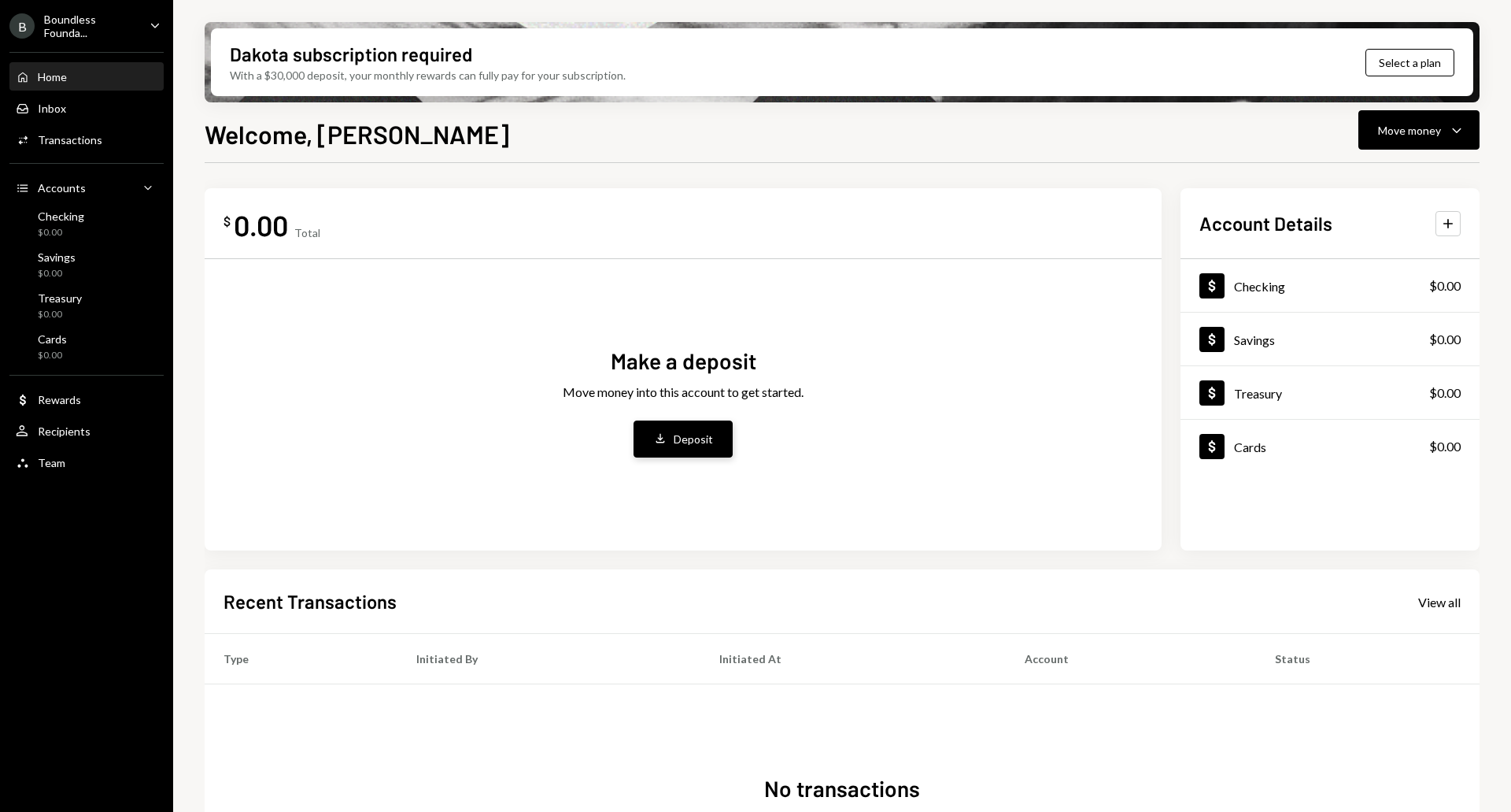
click at [652, 442] on button "Deposit Deposit" at bounding box center [683, 439] width 99 height 37
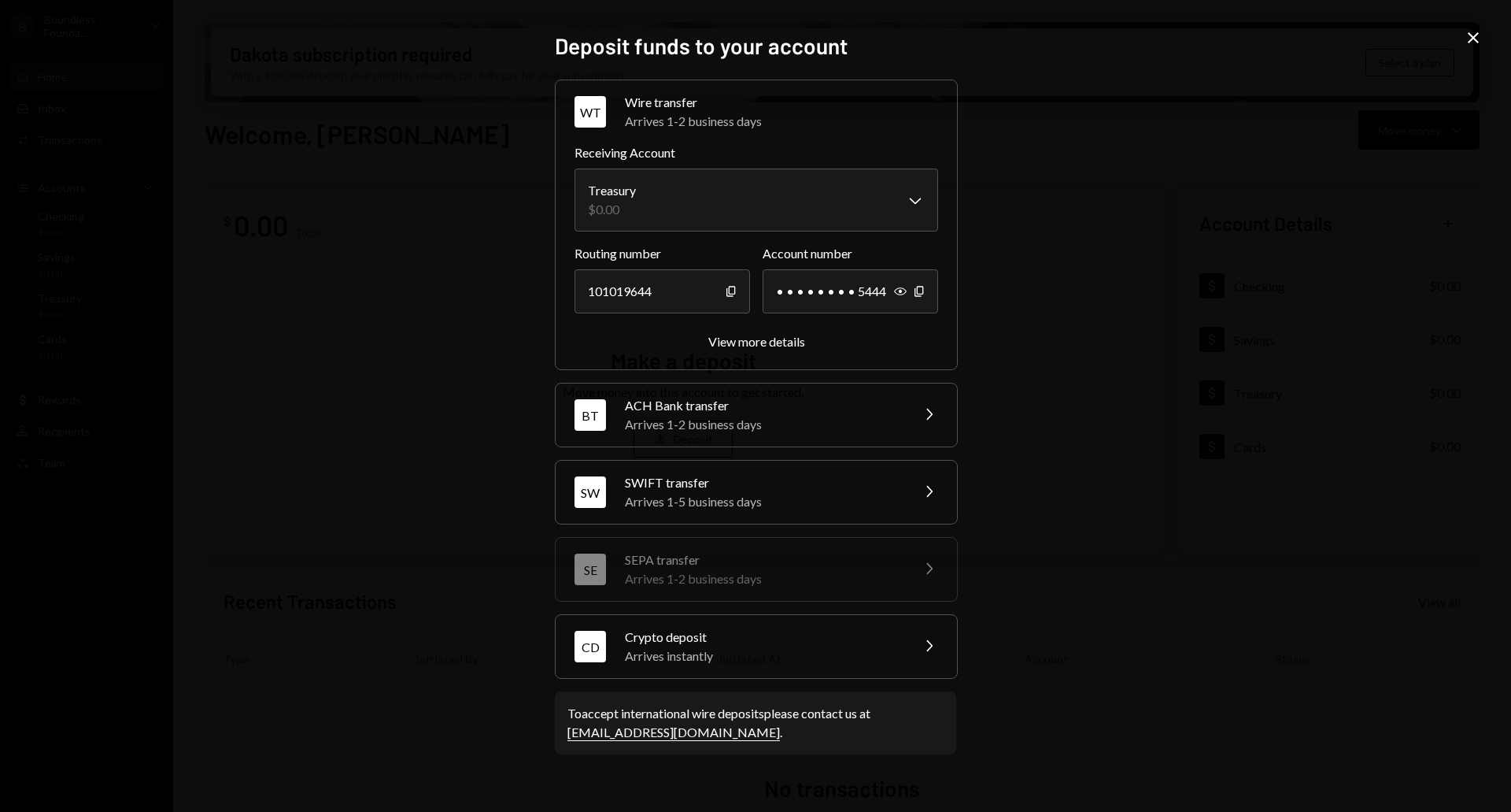
click at [681, 654] on div "Arrives instantly" at bounding box center [762, 655] width 276 height 18
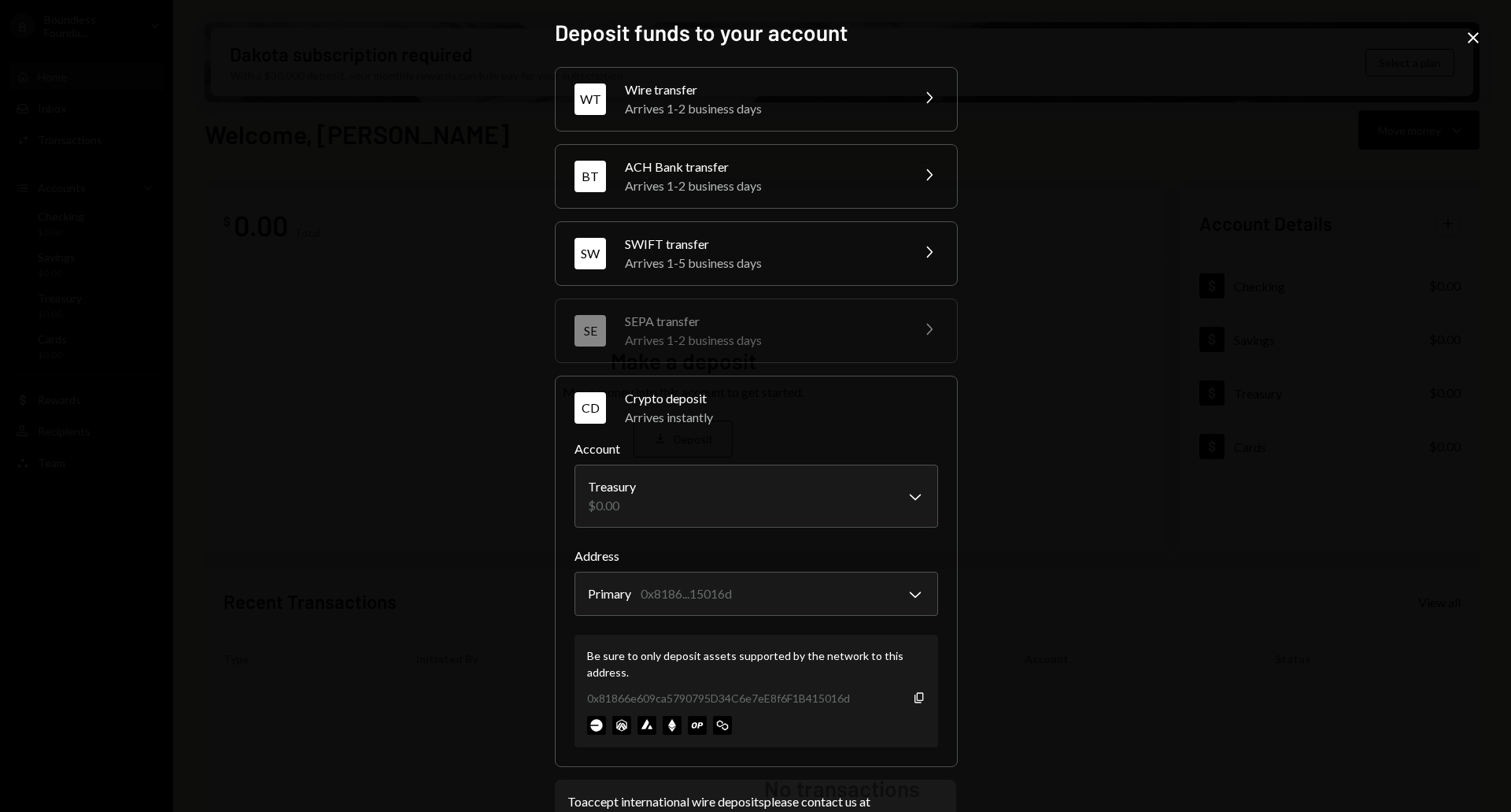
scroll to position [55, 0]
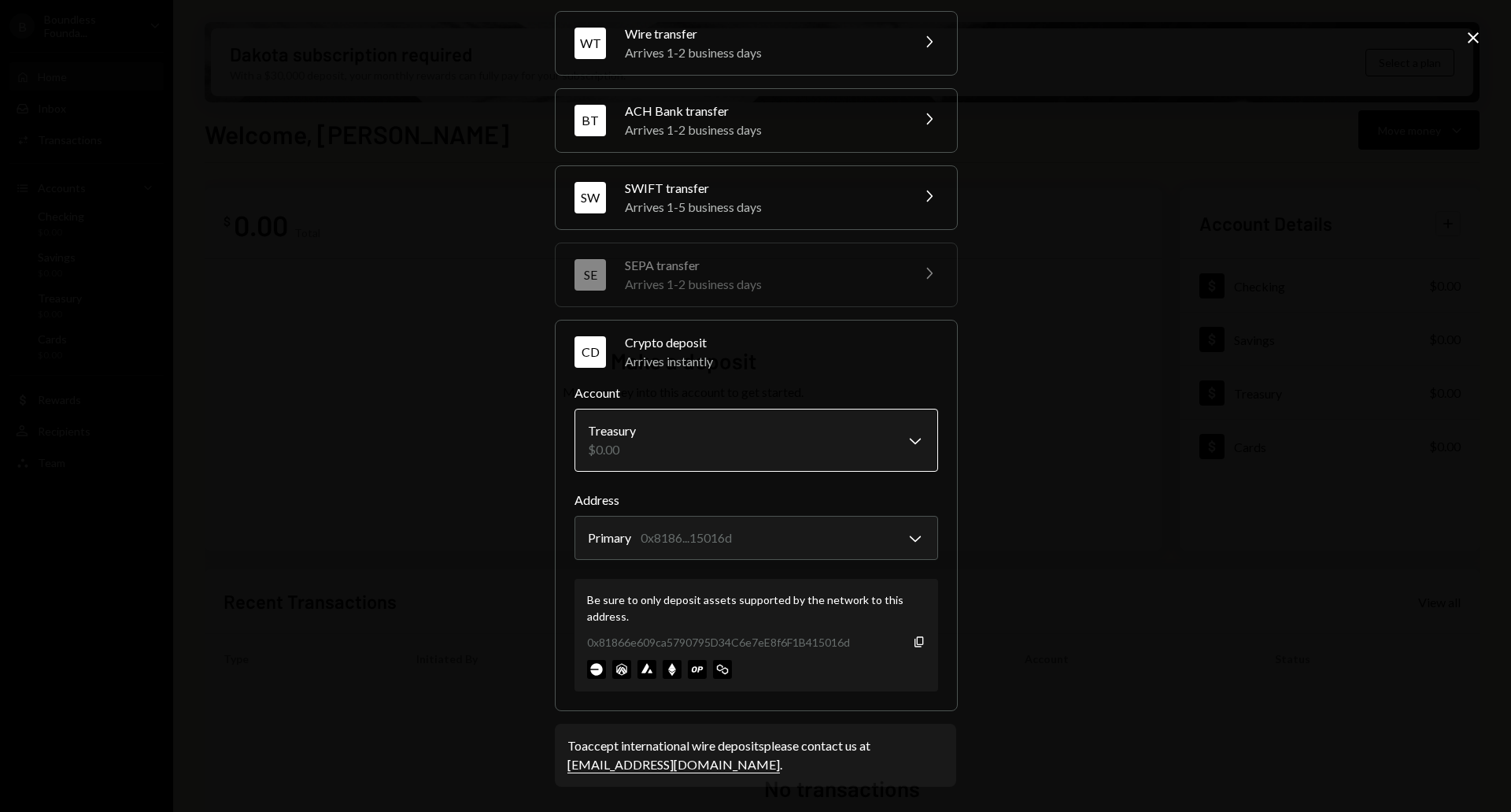
click at [791, 445] on body "B Boundless Founda... Caret Down Home Home Inbox Inbox Activities Transactions …" at bounding box center [756, 406] width 1511 height 812
click at [775, 538] on body "B Boundless Founda... Caret Down Home Home Inbox Inbox Activities Transactions …" at bounding box center [756, 406] width 1511 height 812
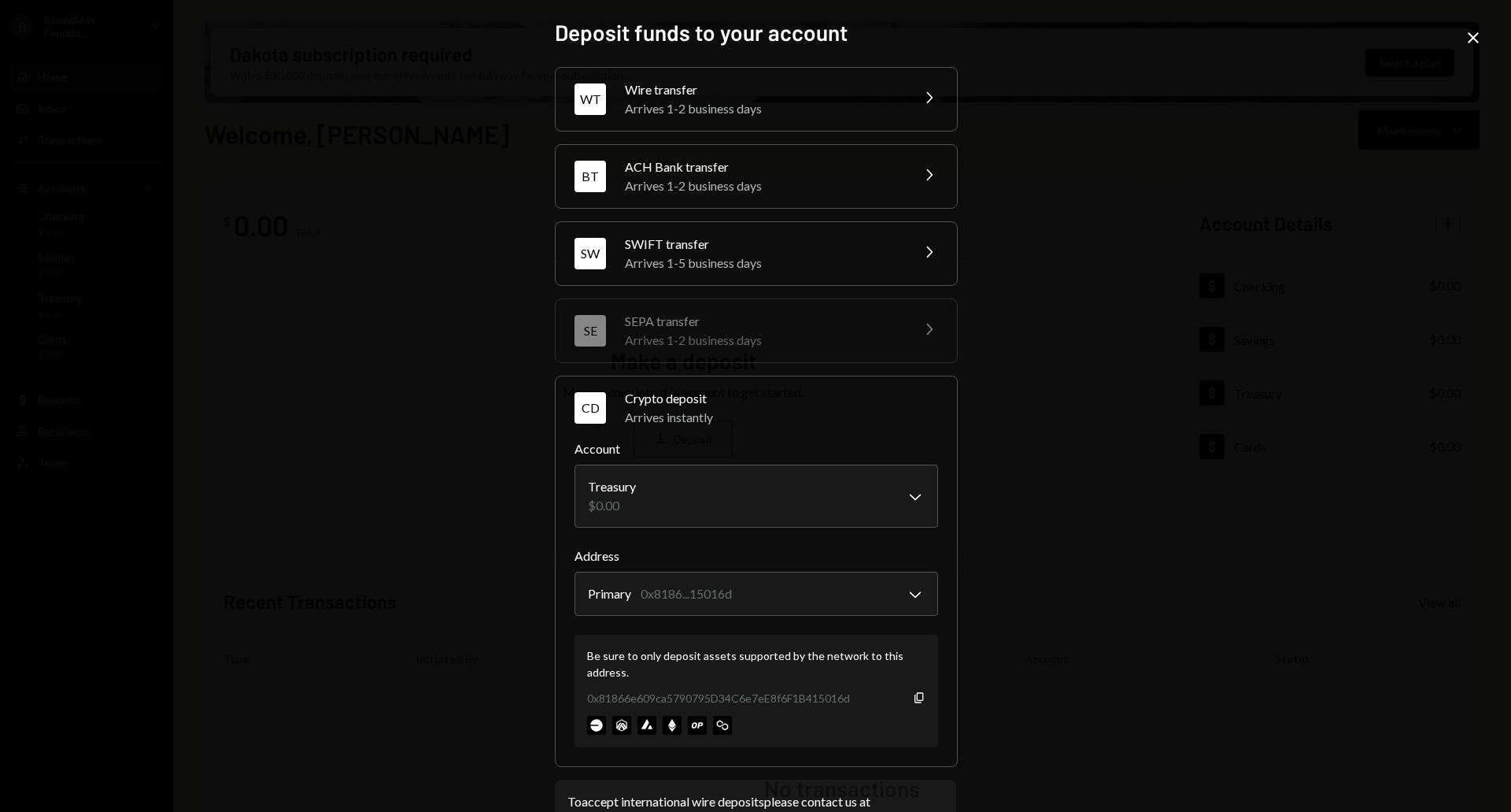
drag, startPoint x: 1477, startPoint y: 37, endPoint x: 1449, endPoint y: 56, distance: 33.8
click at [1477, 37] on icon "Close" at bounding box center [1473, 37] width 18 height 18
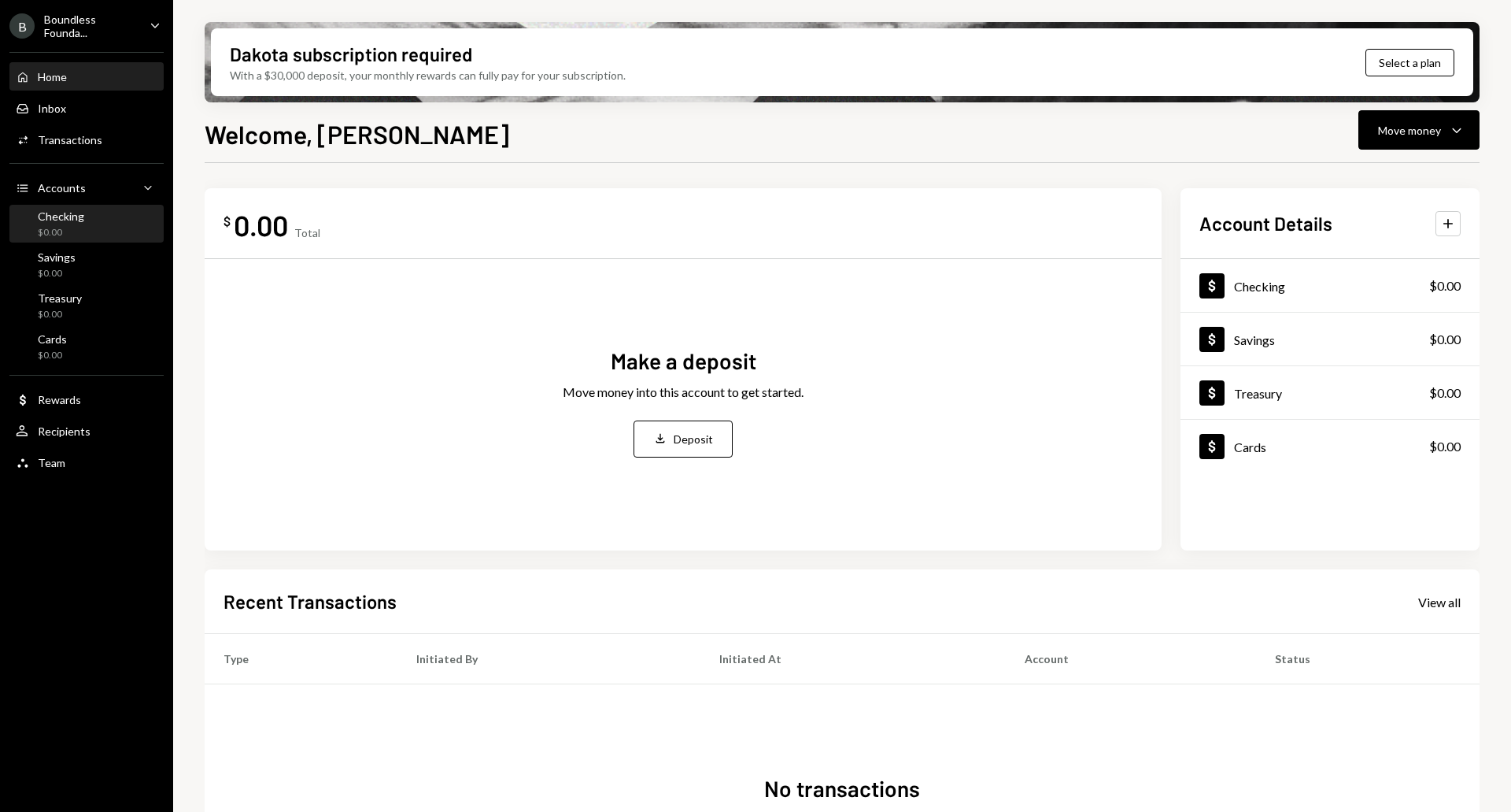
click at [88, 214] on div "Checking $0.00" at bounding box center [87, 224] width 142 height 30
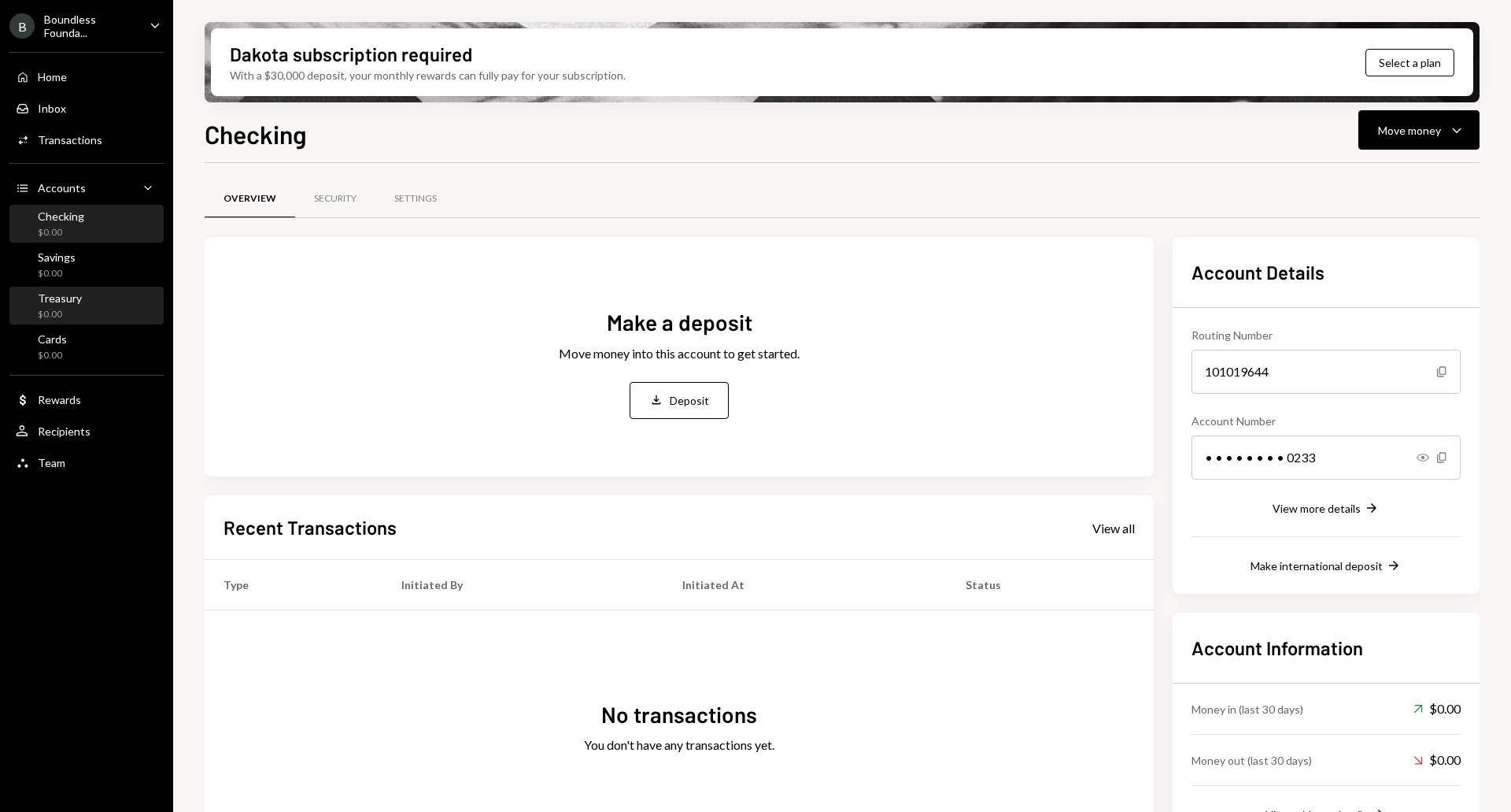
click at [85, 297] on div "Treasury $0.00" at bounding box center [87, 306] width 142 height 30
click at [81, 216] on div "Checking" at bounding box center [61, 216] width 47 height 14
click at [1442, 131] on div "Move money Caret Down" at bounding box center [1419, 129] width 82 height 18
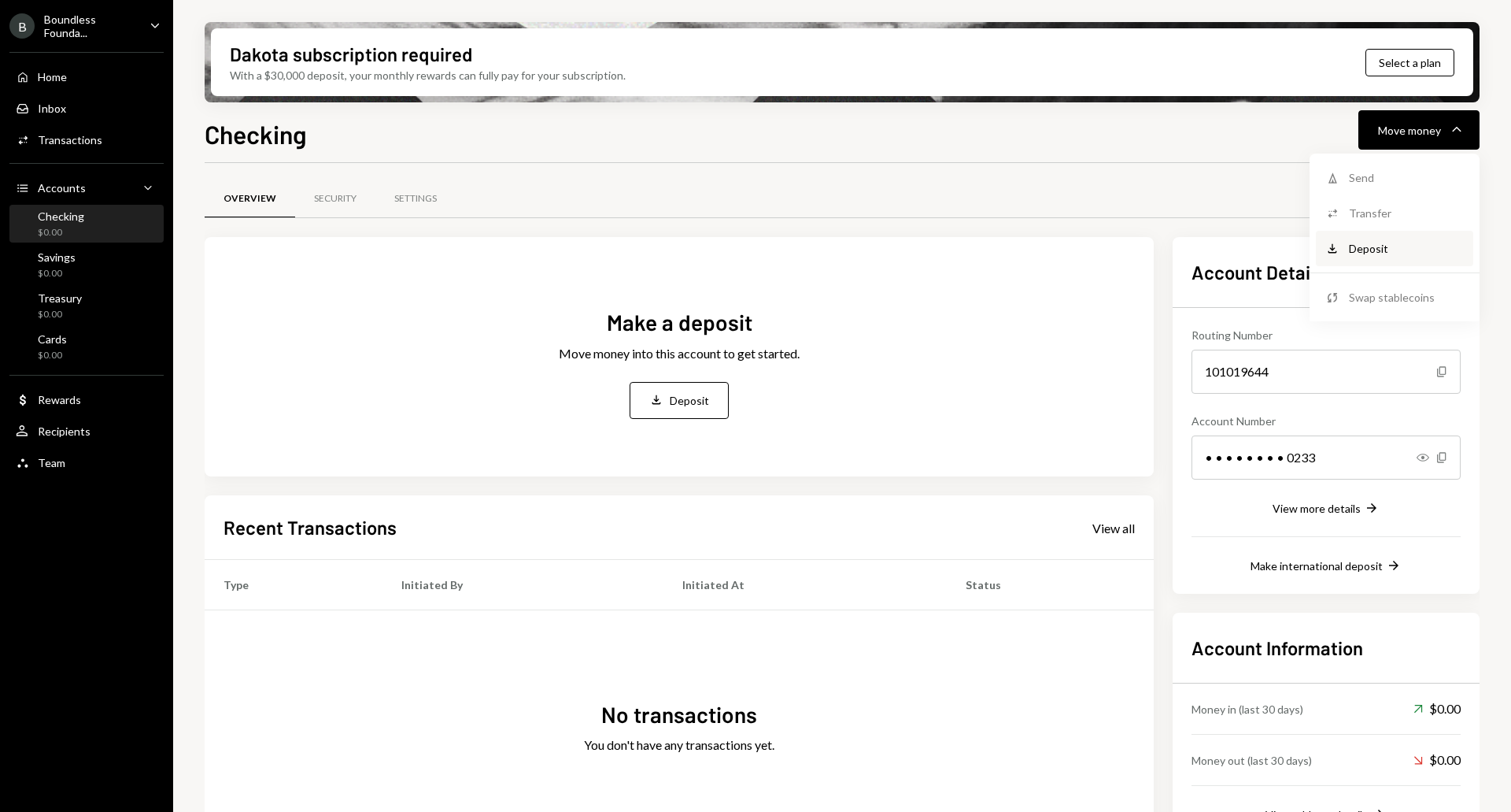
click at [1375, 251] on div "Deposit" at bounding box center [1407, 248] width 115 height 17
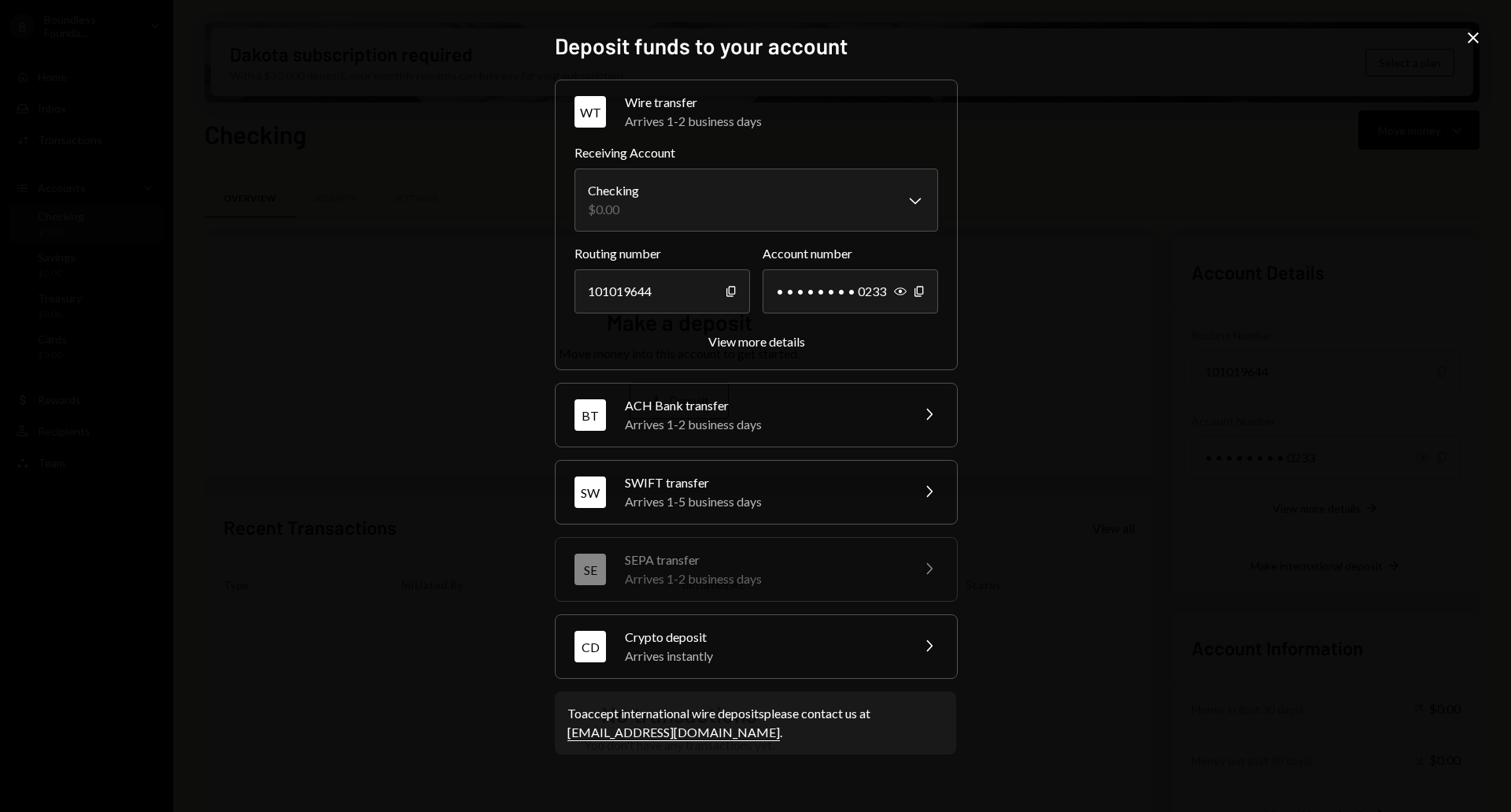
click at [1473, 32] on icon "Close" at bounding box center [1473, 37] width 18 height 18
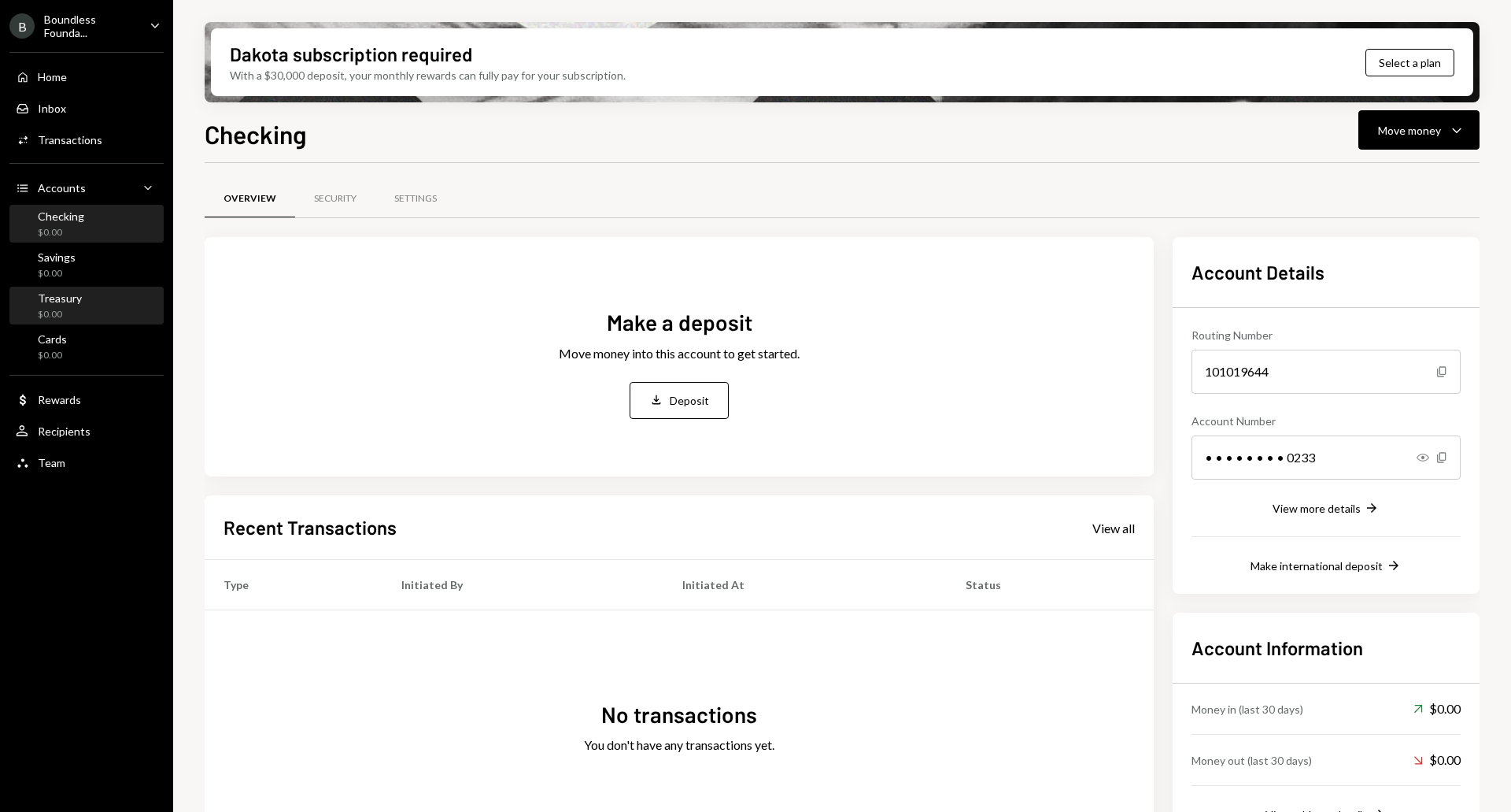
click at [76, 291] on div "Treasury" at bounding box center [59, 298] width 44 height 14
click at [1407, 129] on div "Move money" at bounding box center [1410, 129] width 63 height 17
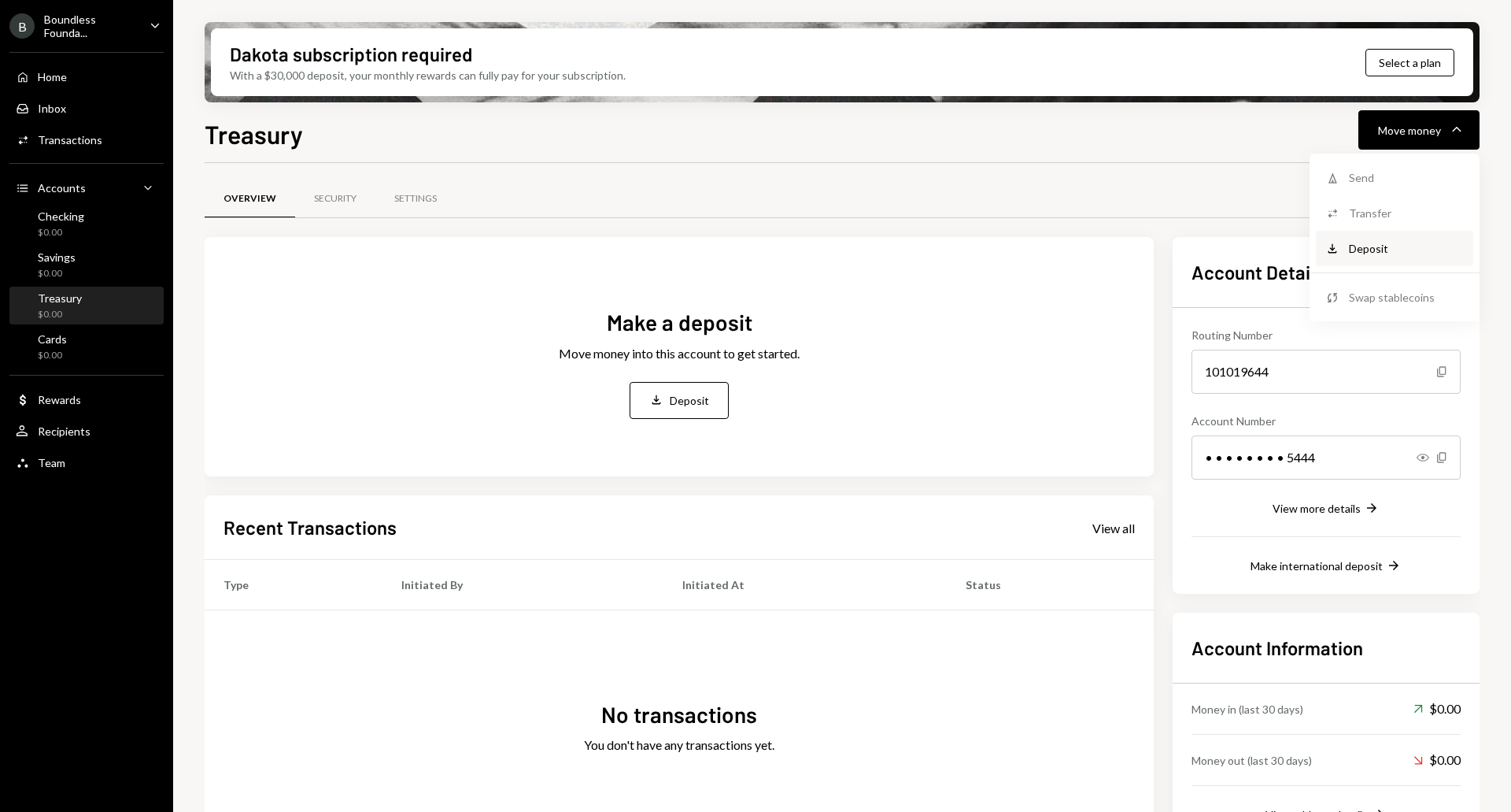
click at [1358, 248] on div "Deposit" at bounding box center [1407, 248] width 115 height 17
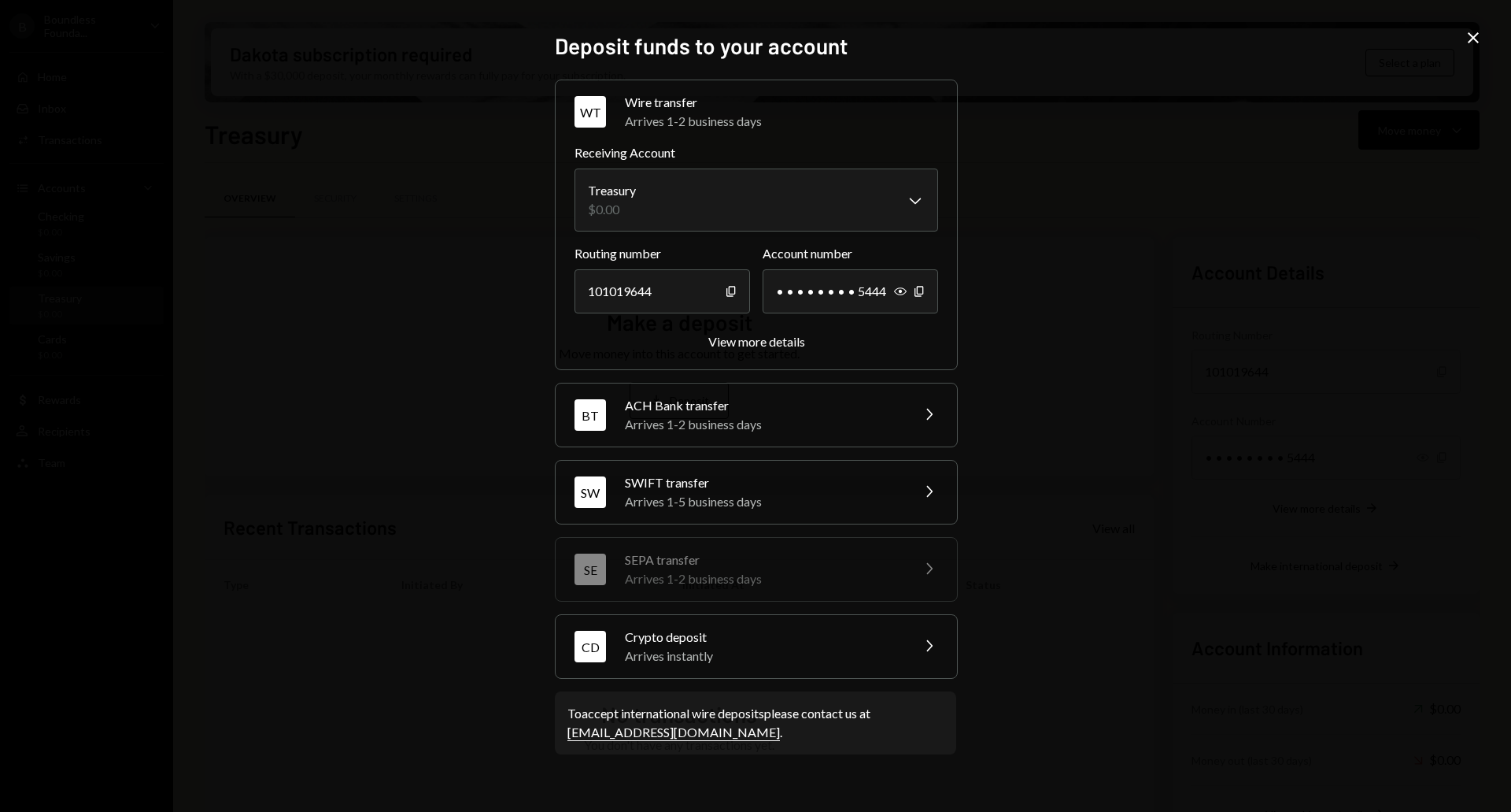
click at [896, 284] on div "Show Copy" at bounding box center [909, 290] width 31 height 44
click at [902, 290] on icon "button" at bounding box center [900, 291] width 13 height 8
click at [1063, 334] on div "**********" at bounding box center [756, 406] width 1511 height 812
click at [1467, 45] on icon "Close" at bounding box center [1473, 37] width 18 height 18
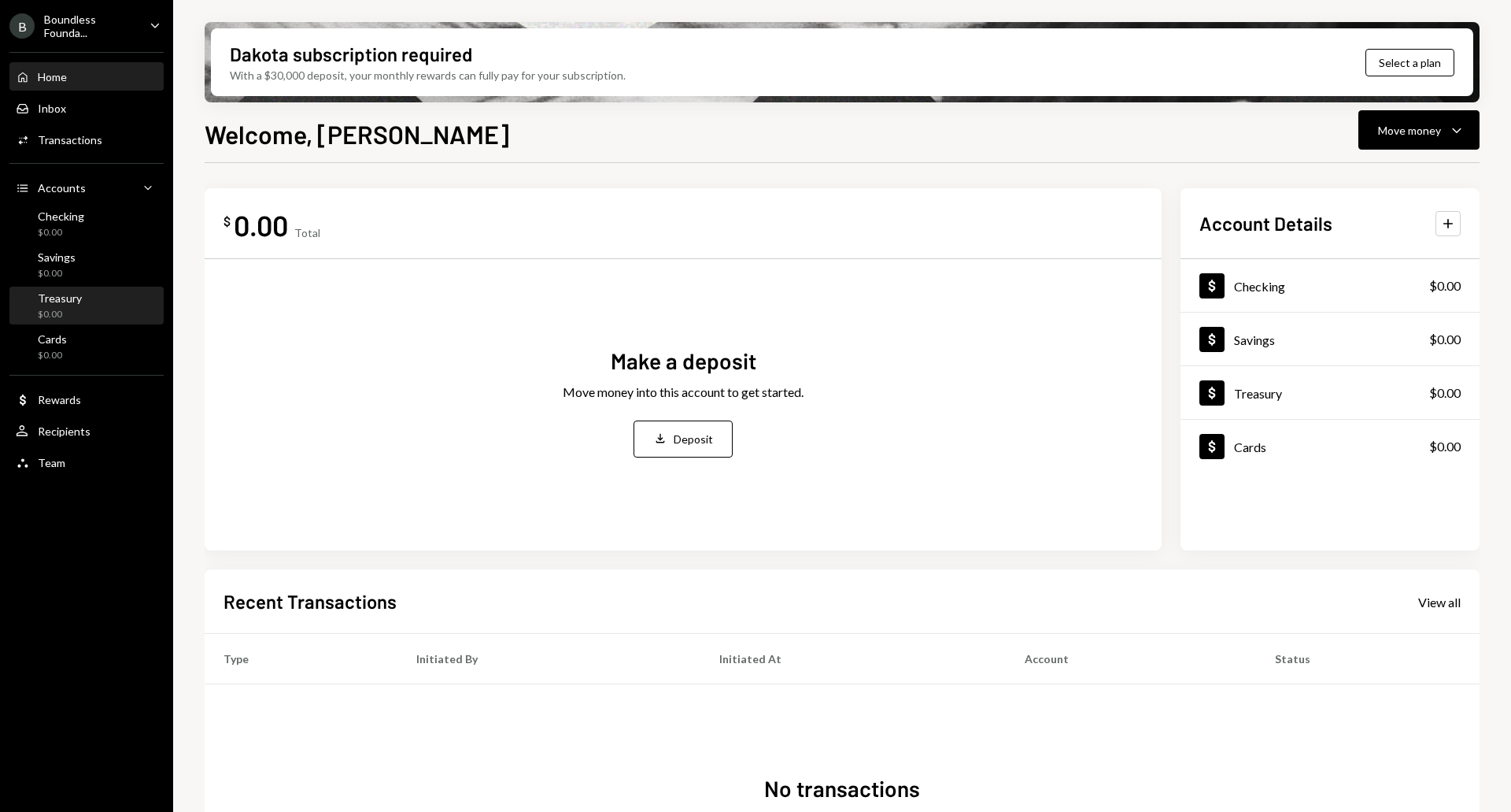
click at [84, 305] on div "Treasury $0.00" at bounding box center [87, 306] width 142 height 30
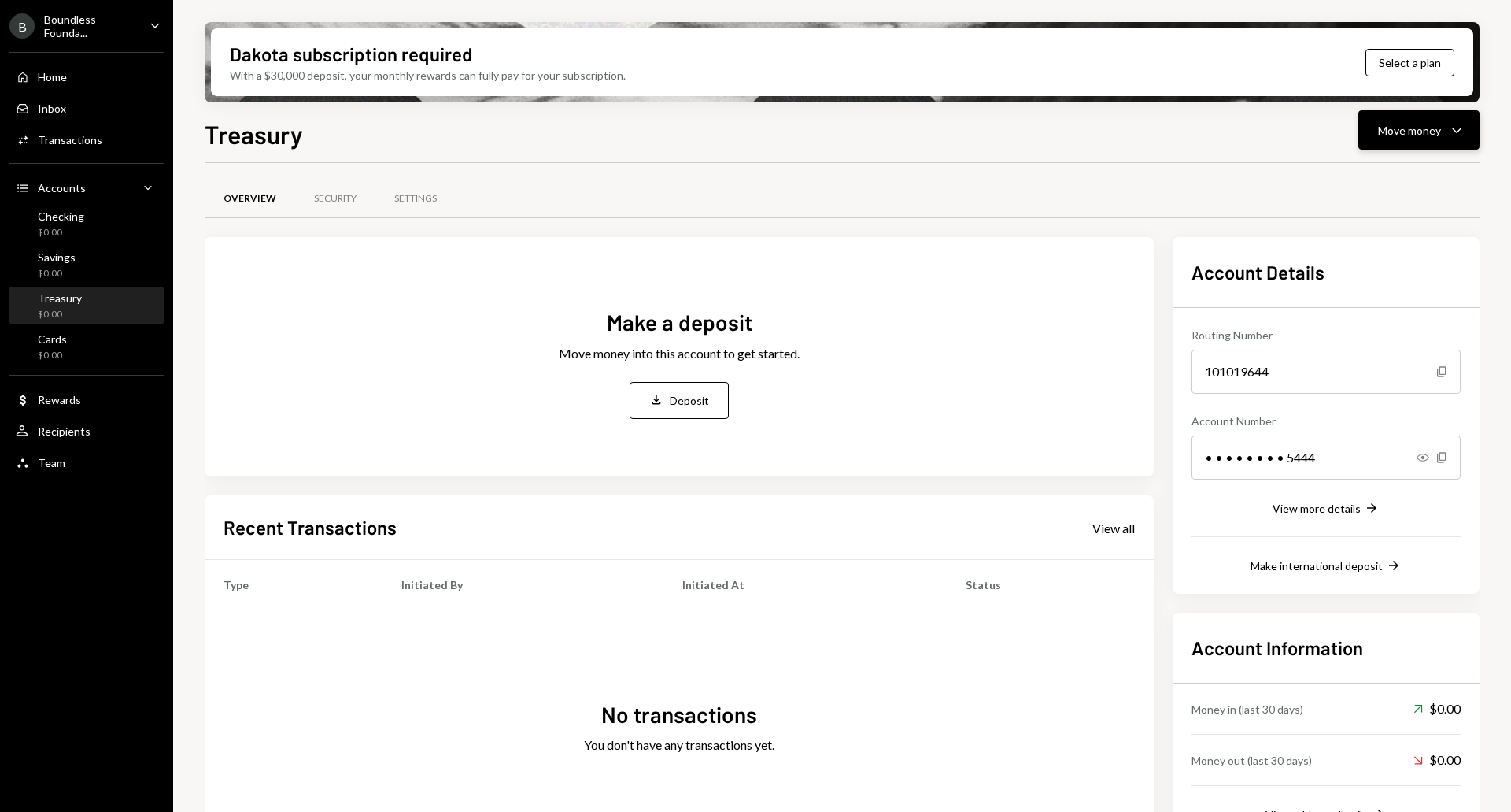
click at [1408, 139] on button "Move money Caret Down" at bounding box center [1419, 129] width 122 height 39
click at [1377, 255] on div "Deposit" at bounding box center [1407, 248] width 115 height 17
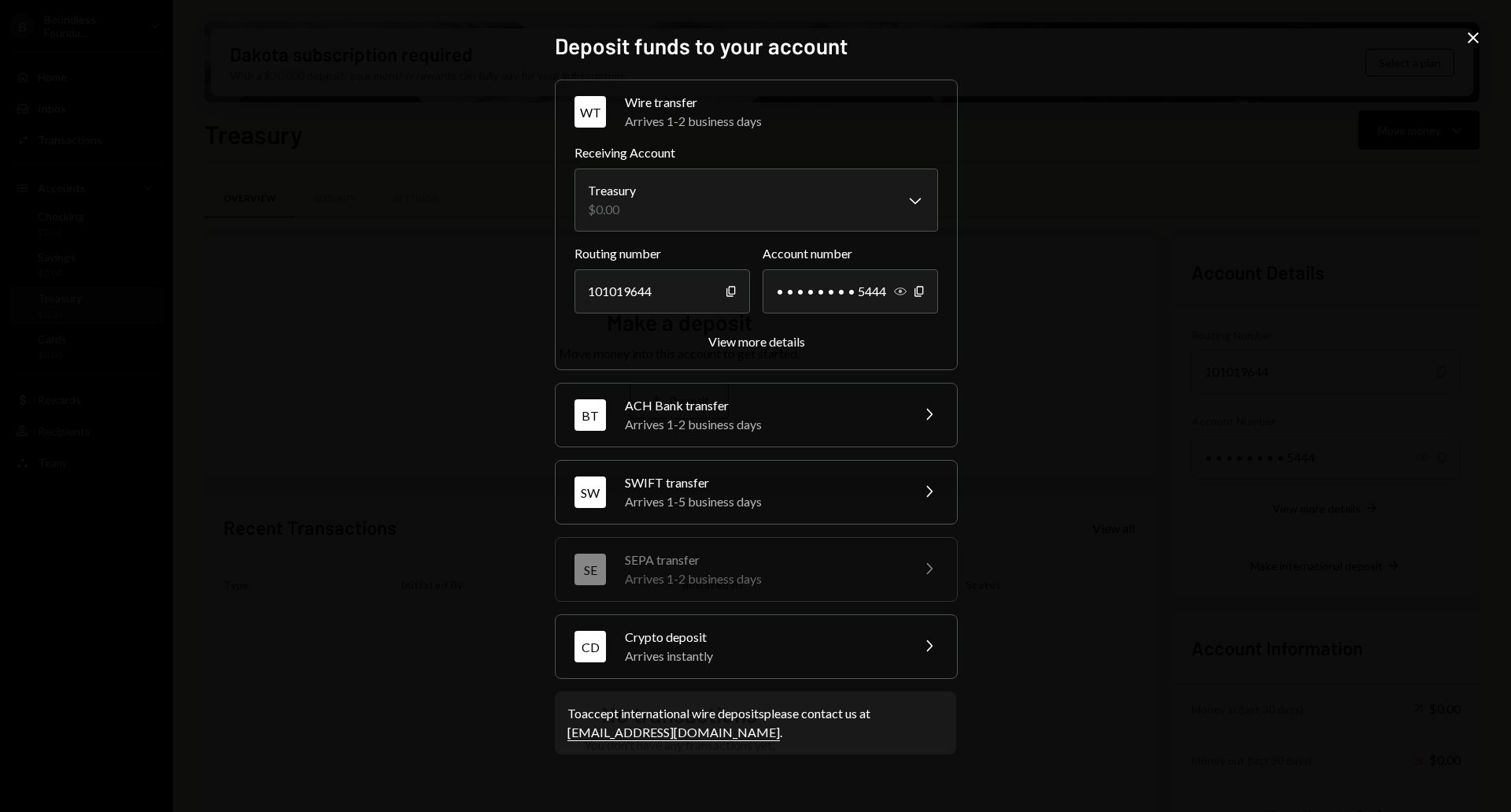
click at [900, 291] on icon "button" at bounding box center [900, 291] width 13 height 8
click at [915, 290] on icon "button" at bounding box center [918, 291] width 9 height 11
click at [685, 188] on body "B Boundless Founda... Caret Down Home Home Inbox Inbox Activities Transactions …" at bounding box center [756, 406] width 1511 height 812
click at [778, 335] on div "View more details" at bounding box center [756, 341] width 96 height 15
